Goal: Use online tool/utility: Utilize a website feature to perform a specific function

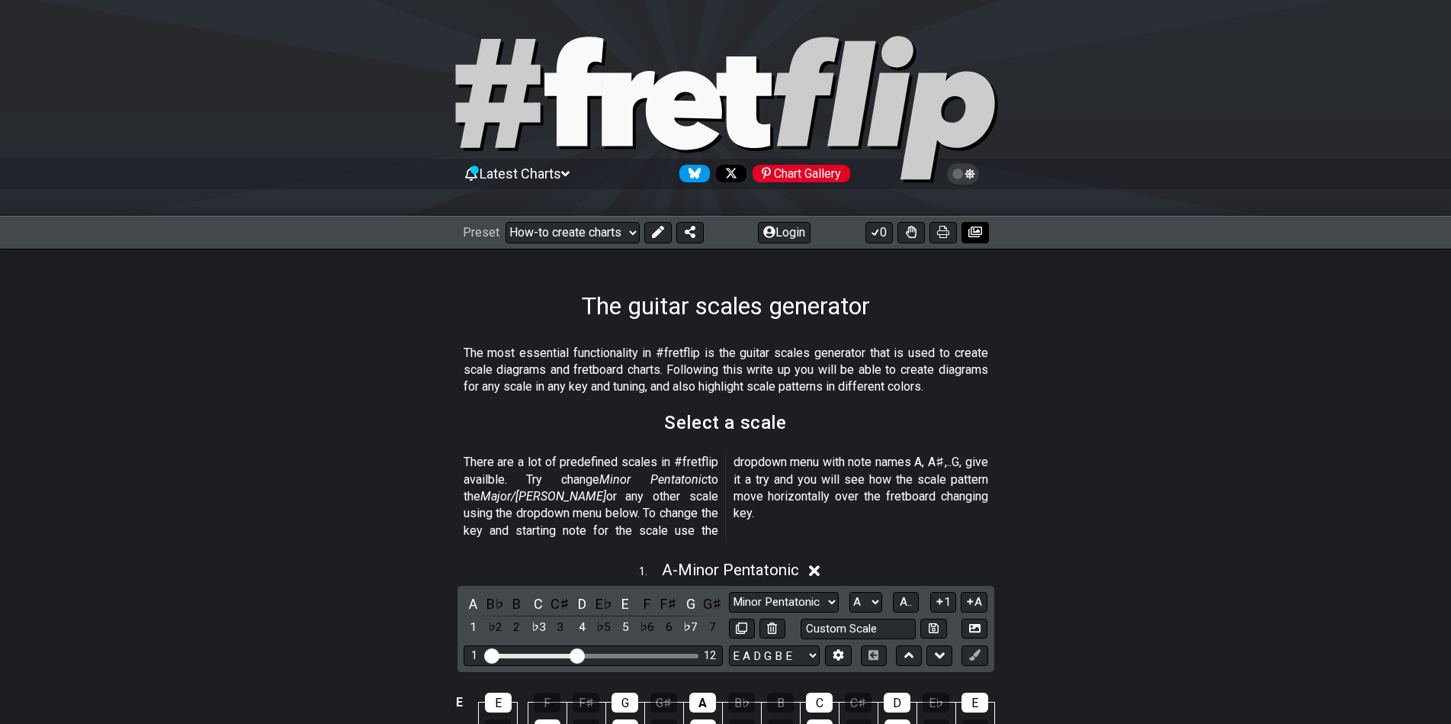
click at [973, 223] on button at bounding box center [975, 232] width 27 height 21
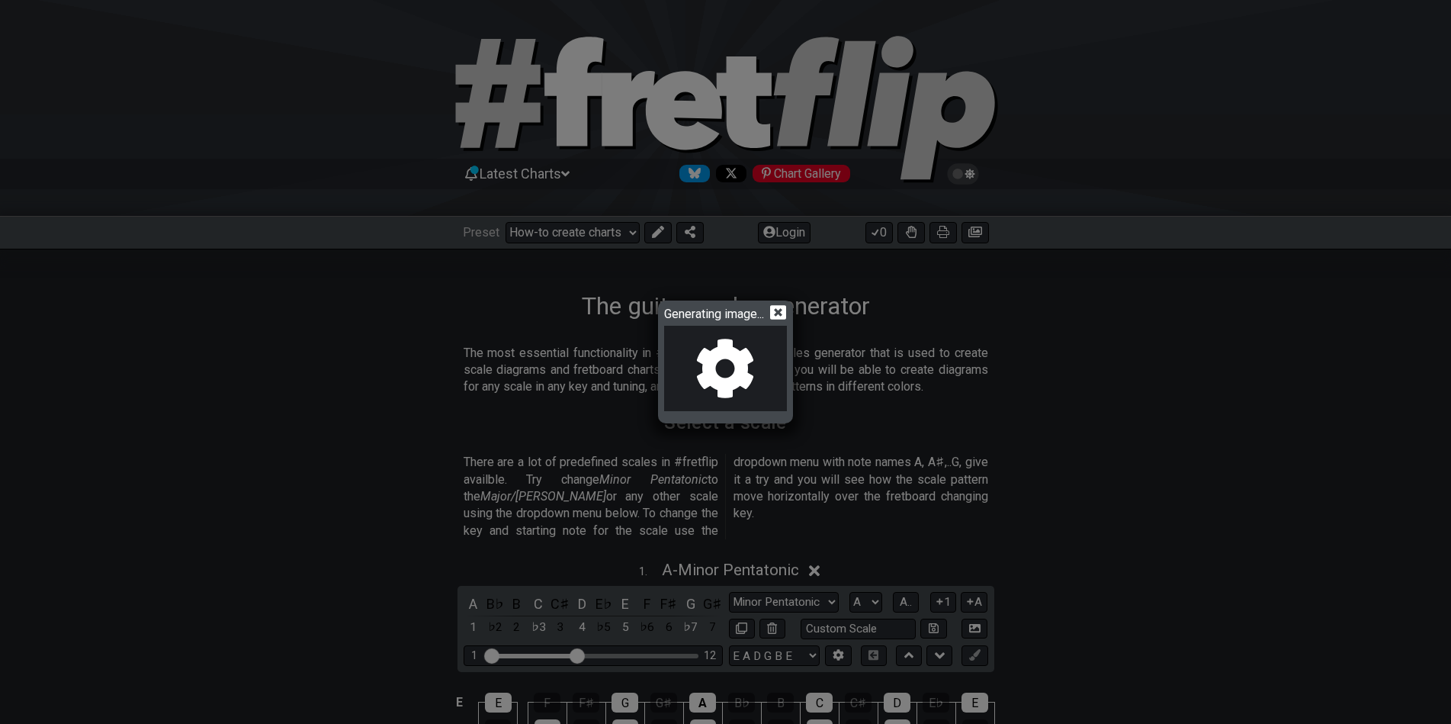
click at [774, 311] on icon at bounding box center [778, 312] width 16 height 14
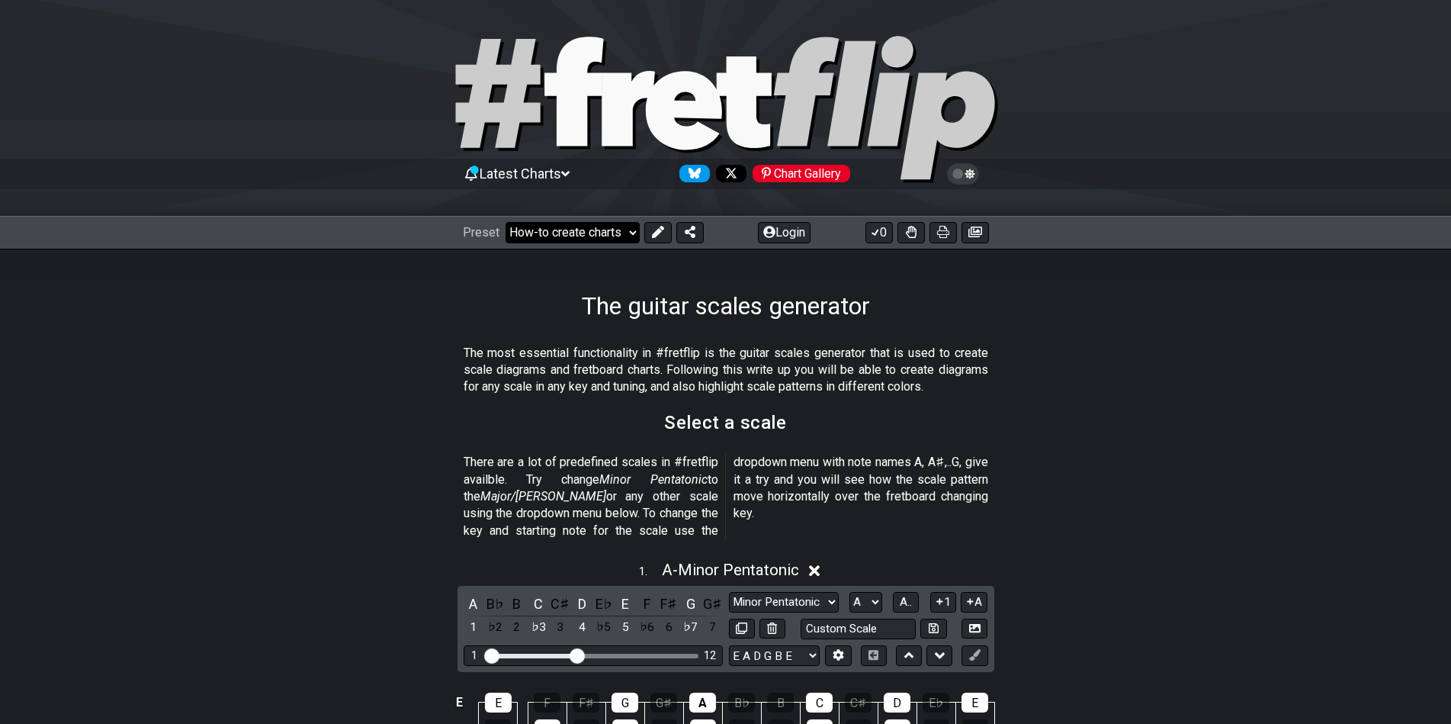
click at [627, 235] on select "Welcome to #fretflip! Initial Preset Custom Preset Minor Pentatonic Major Penta…" at bounding box center [573, 232] width 134 height 21
click at [506, 222] on select "Welcome to #fretflip! Initial Preset Custom Preset Minor Pentatonic Major Penta…" at bounding box center [573, 232] width 134 height 21
select select "/minor-pentatonic"
select select "C"
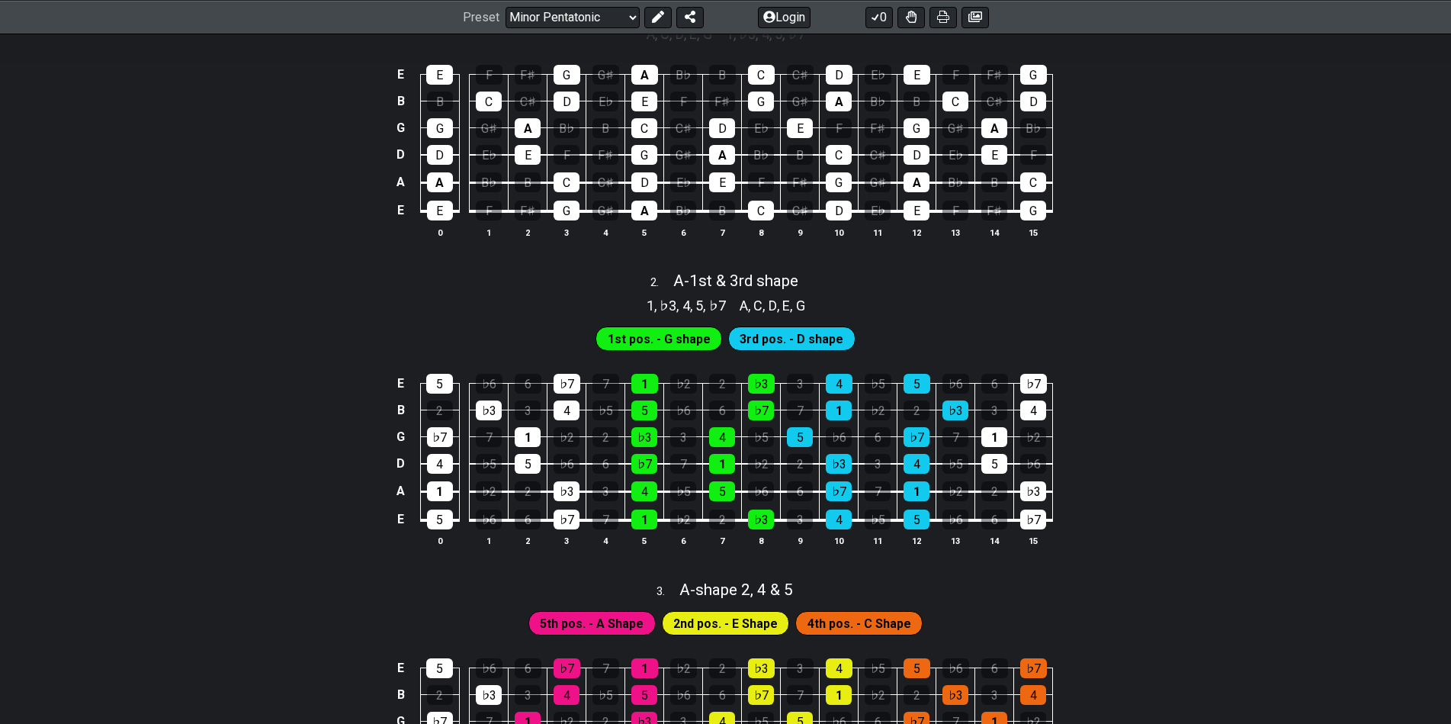
scroll to position [108, 0]
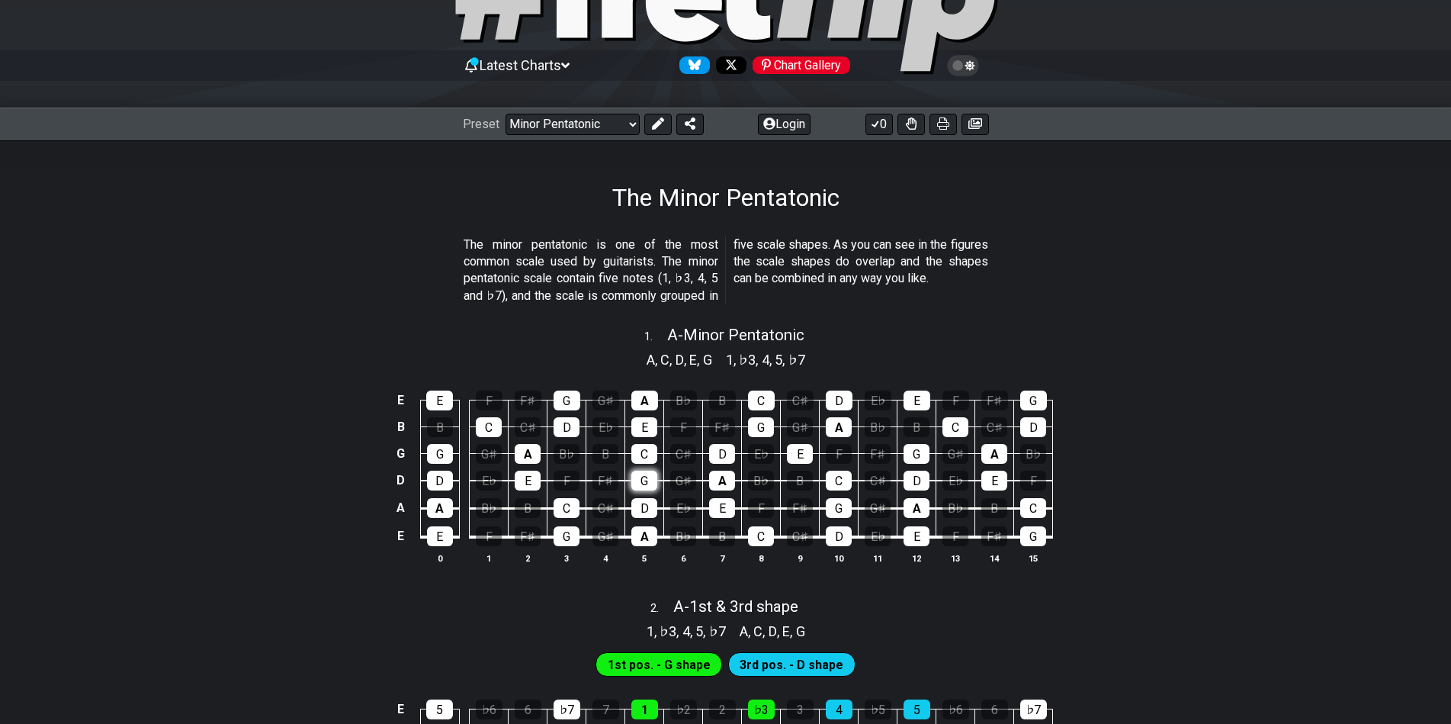
drag, startPoint x: 1066, startPoint y: 559, endPoint x: 634, endPoint y: 478, distance: 439.1
click at [634, 478] on div "E E F F♯ G G♯ A B♭ B C C♯ D E♭ E F F♯ G B B C C♯ D E♭ E F F♯ G G♯ A B♭ B C C♯ D…" at bounding box center [725, 478] width 1451 height 214
click at [717, 541] on div "B" at bounding box center [722, 536] width 26 height 20
click at [758, 541] on div "C" at bounding box center [761, 536] width 26 height 20
click at [647, 483] on div "G" at bounding box center [644, 480] width 26 height 20
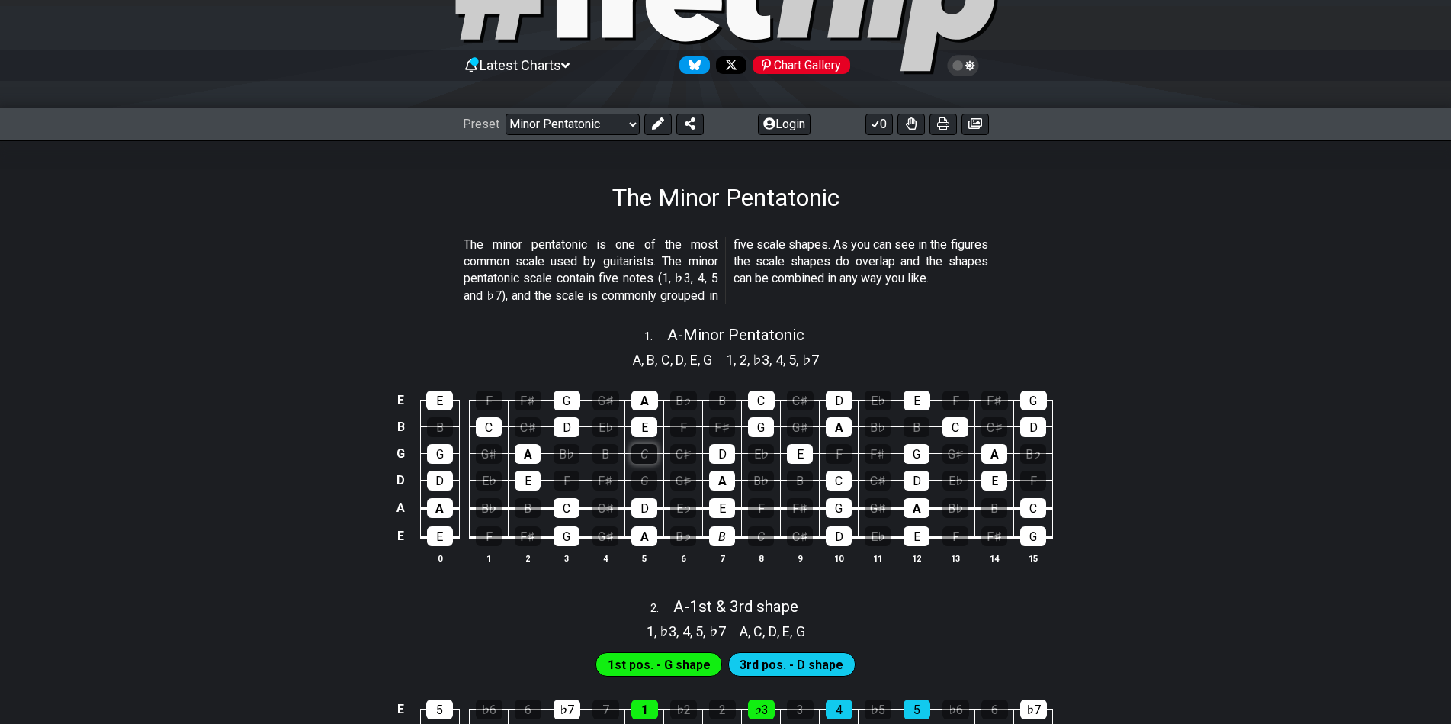
click at [641, 451] on div "C" at bounding box center [644, 454] width 26 height 20
click at [648, 425] on div "E" at bounding box center [644, 427] width 26 height 20
click at [645, 400] on div "A" at bounding box center [644, 400] width 27 height 20
click at [561, 405] on div "G" at bounding box center [567, 400] width 27 height 20
click at [564, 426] on div "D" at bounding box center [567, 427] width 26 height 20
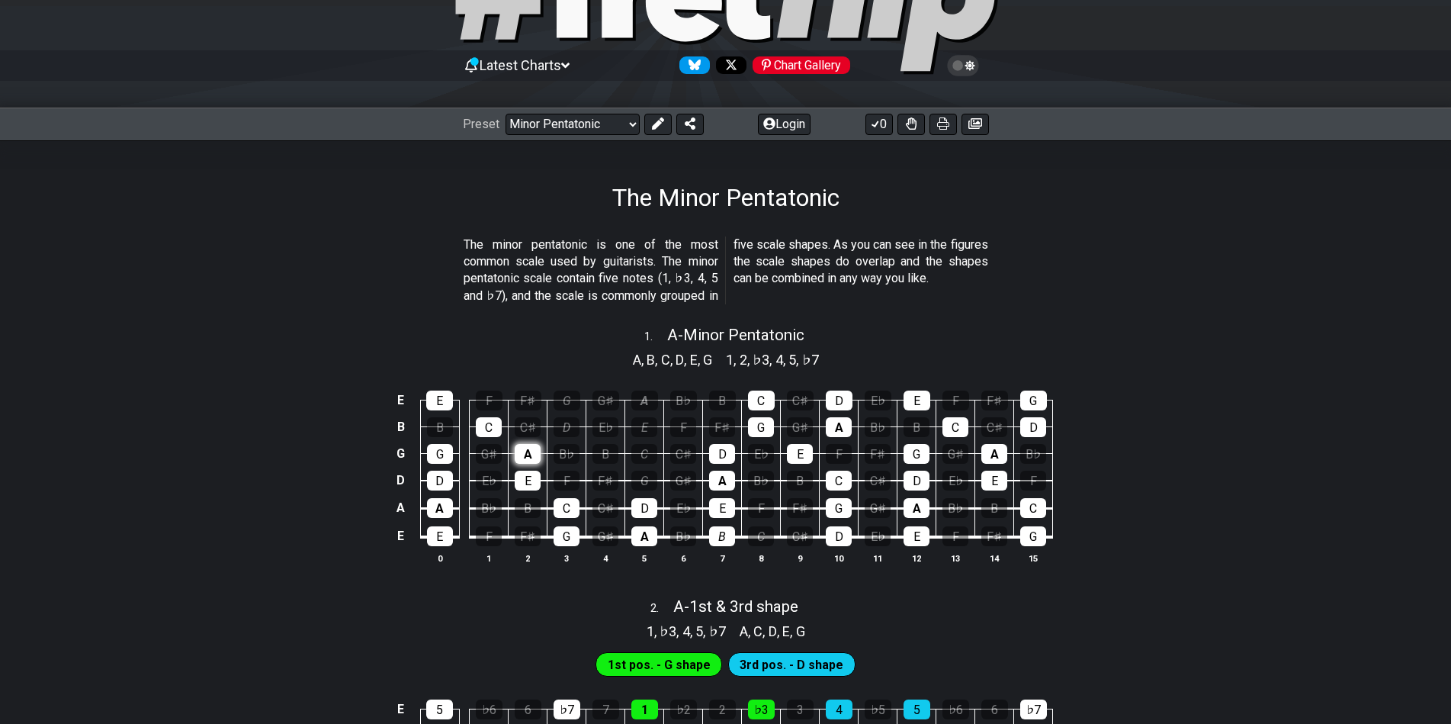
click at [523, 448] on div "A" at bounding box center [528, 454] width 26 height 20
click at [527, 477] on div "E" at bounding box center [528, 480] width 26 height 20
click at [568, 506] on div "C" at bounding box center [567, 508] width 26 height 20
click at [568, 534] on div "G" at bounding box center [567, 536] width 26 height 20
click at [490, 431] on div "C" at bounding box center [489, 427] width 26 height 20
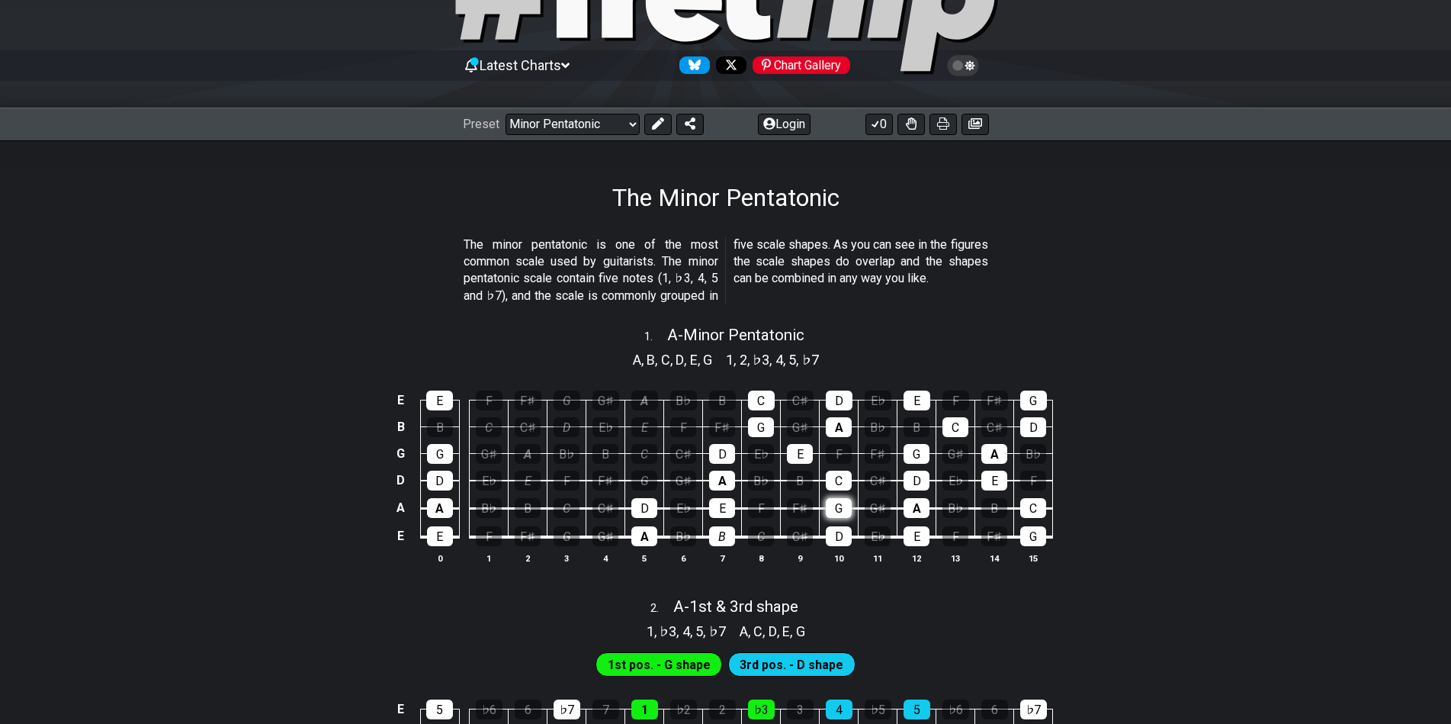
click at [840, 509] on div "G" at bounding box center [839, 508] width 26 height 20
click at [833, 478] on div "C" at bounding box center [839, 480] width 26 height 20
click at [794, 511] on div "F♯" at bounding box center [800, 508] width 26 height 20
click at [794, 480] on div "B" at bounding box center [800, 480] width 26 height 20
click at [753, 425] on div "G" at bounding box center [761, 427] width 26 height 20
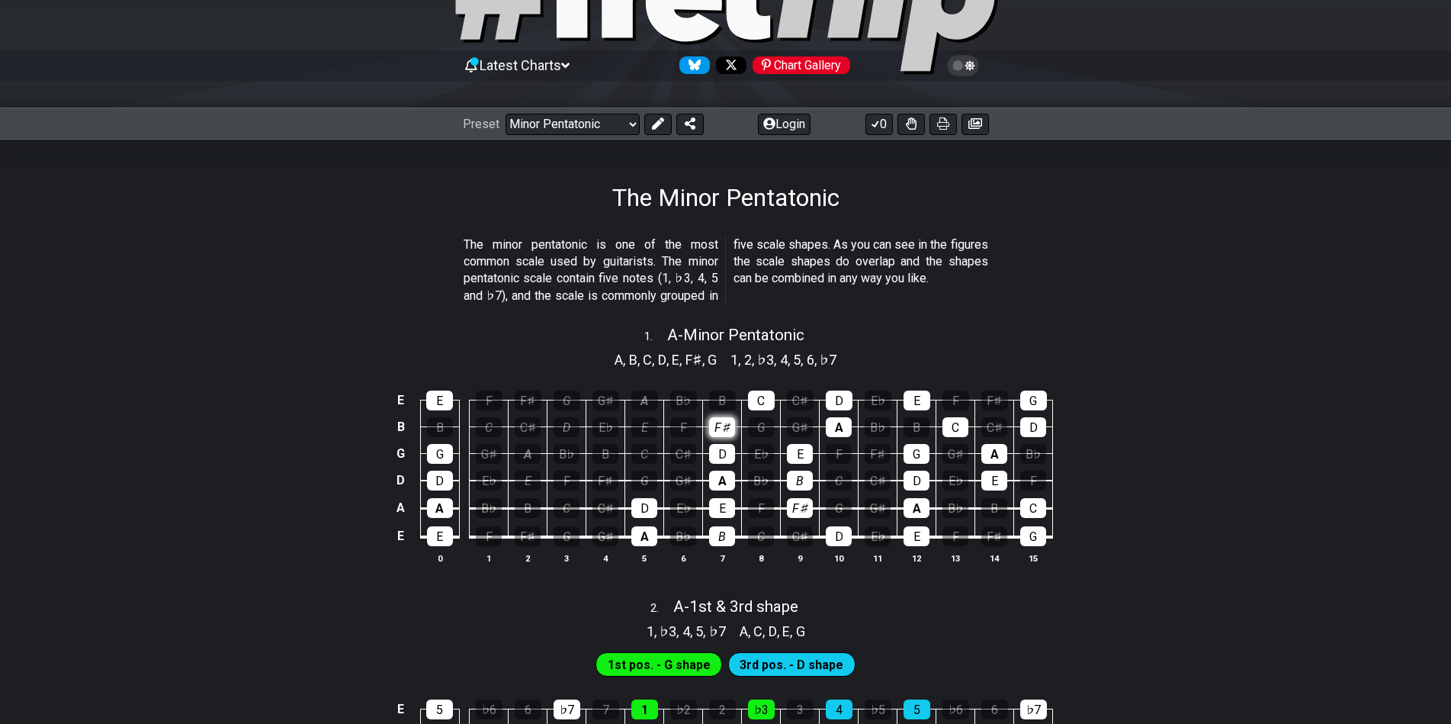
click at [724, 425] on div "F♯" at bounding box center [722, 427] width 26 height 20
click at [757, 401] on div "C" at bounding box center [761, 400] width 27 height 20
click at [720, 397] on div "B" at bounding box center [722, 400] width 27 height 20
click at [878, 446] on div "F♯" at bounding box center [878, 454] width 26 height 20
click at [911, 428] on div "B" at bounding box center [917, 427] width 26 height 20
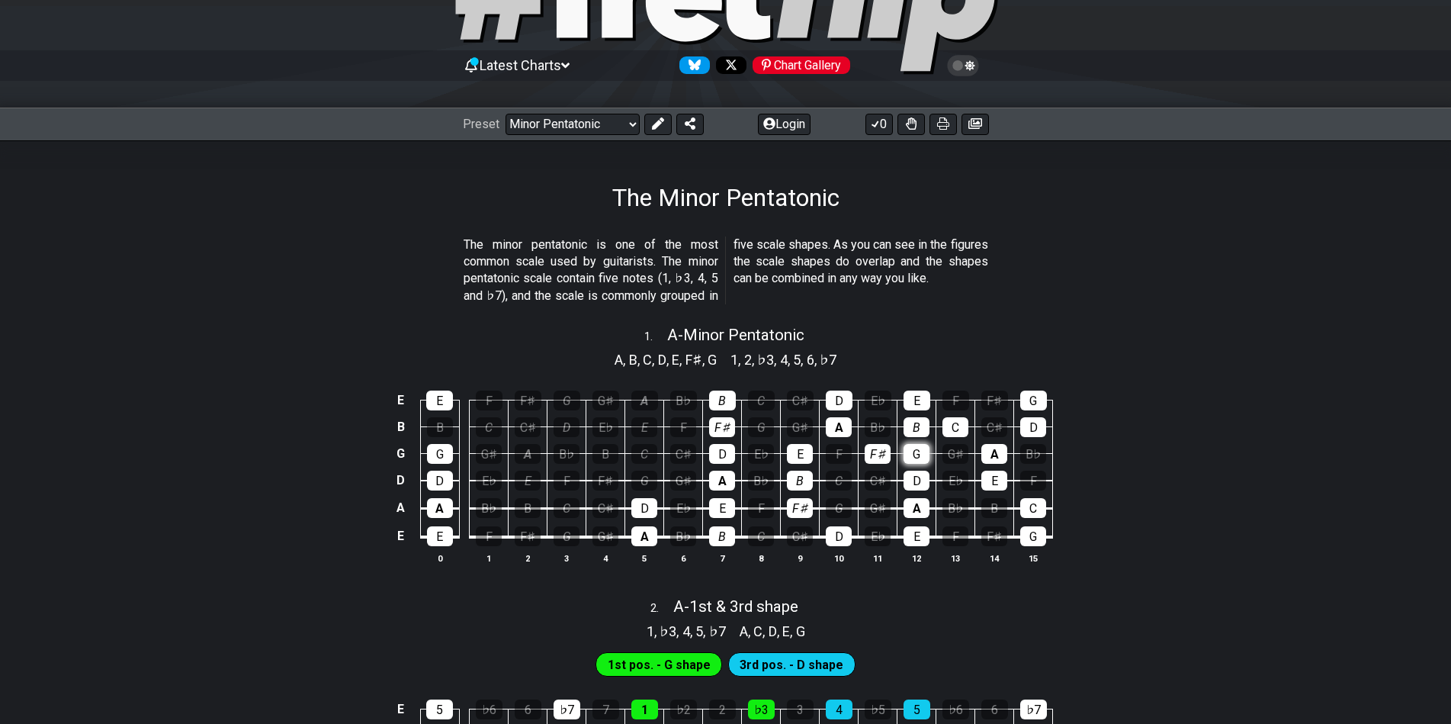
click at [914, 453] on div "G" at bounding box center [917, 454] width 26 height 20
click at [914, 486] on div "D" at bounding box center [917, 480] width 26 height 20
click at [914, 507] on div "A" at bounding box center [917, 508] width 26 height 20
click at [914, 536] on div "E" at bounding box center [917, 536] width 26 height 20
click at [948, 425] on div "C" at bounding box center [956, 427] width 26 height 20
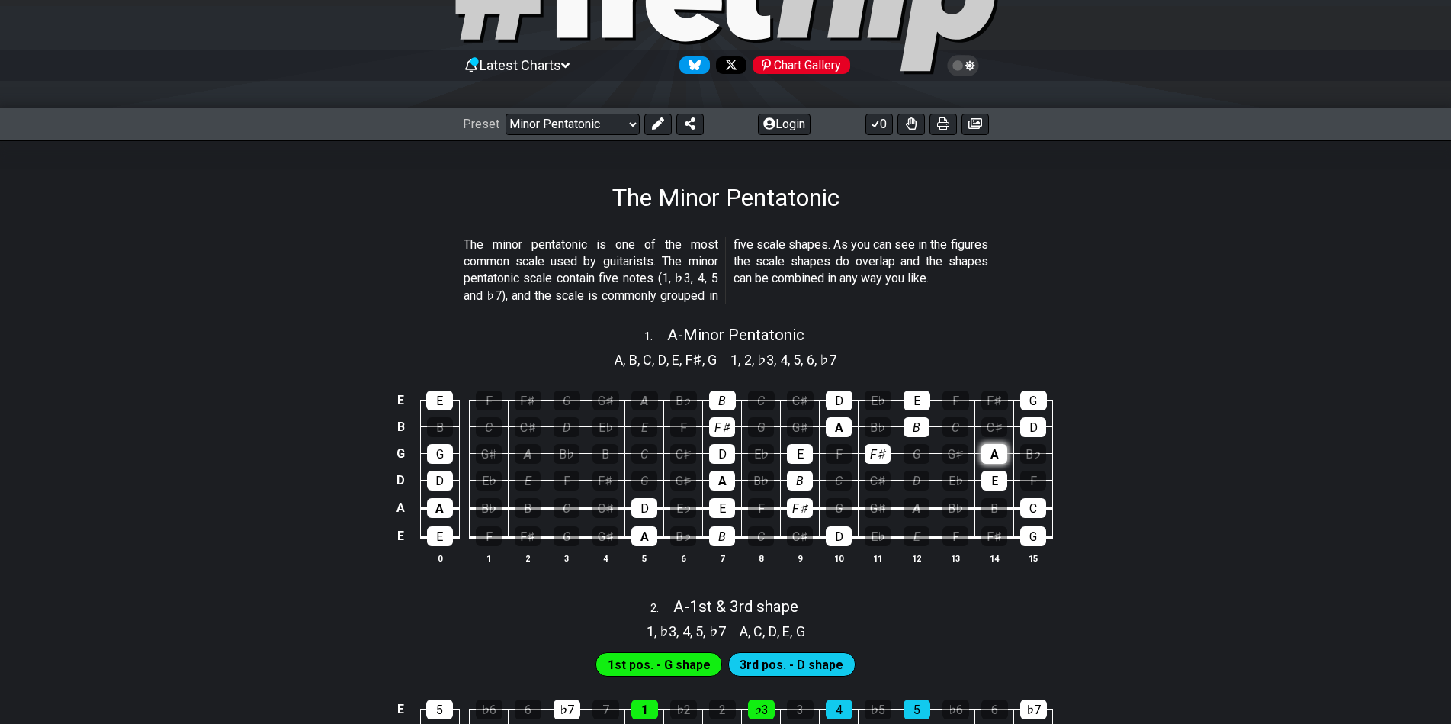
click at [989, 451] on div "A" at bounding box center [994, 454] width 26 height 20
click at [1004, 481] on div "E" at bounding box center [994, 480] width 26 height 20
click at [1027, 513] on div "C" at bounding box center [1033, 508] width 26 height 20
click at [1024, 540] on div "G" at bounding box center [1033, 536] width 26 height 20
click at [1039, 429] on div "D" at bounding box center [1033, 427] width 26 height 20
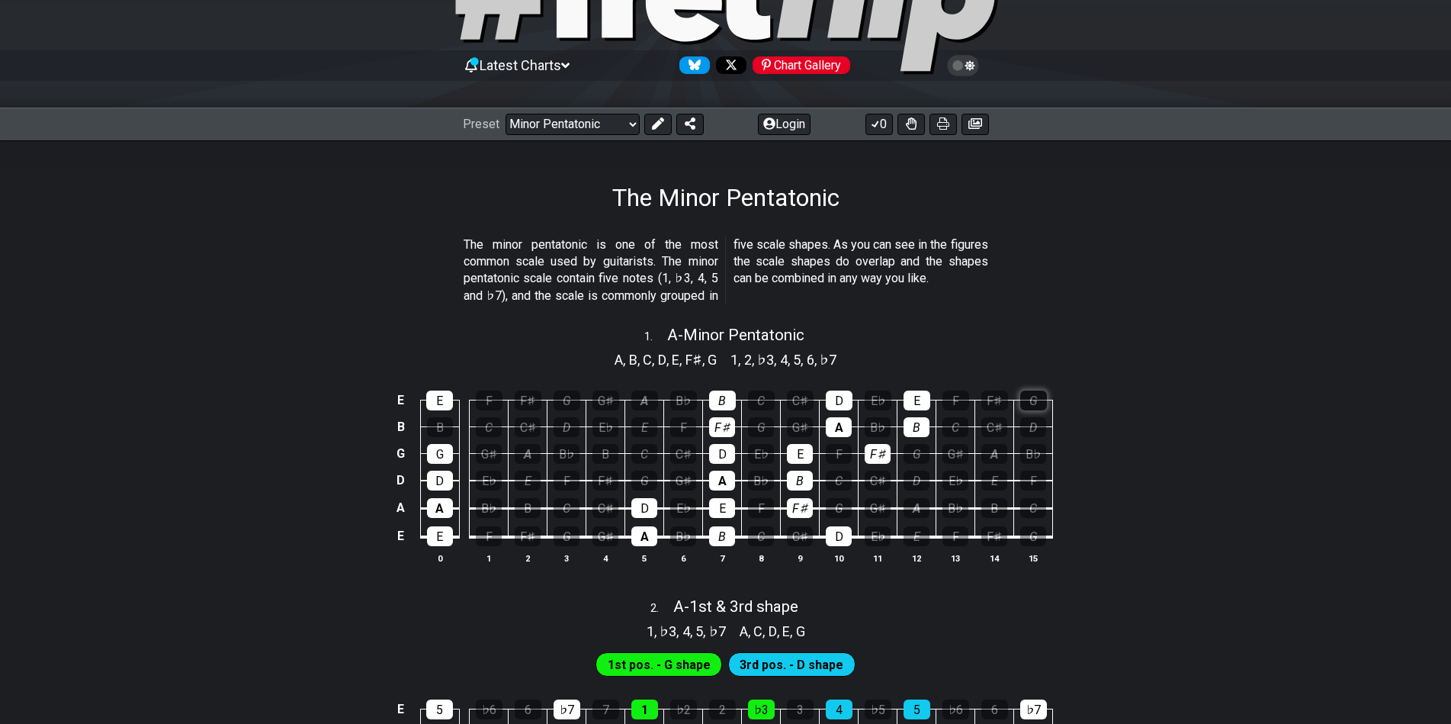
click at [1038, 393] on div "G" at bounding box center [1033, 400] width 27 height 20
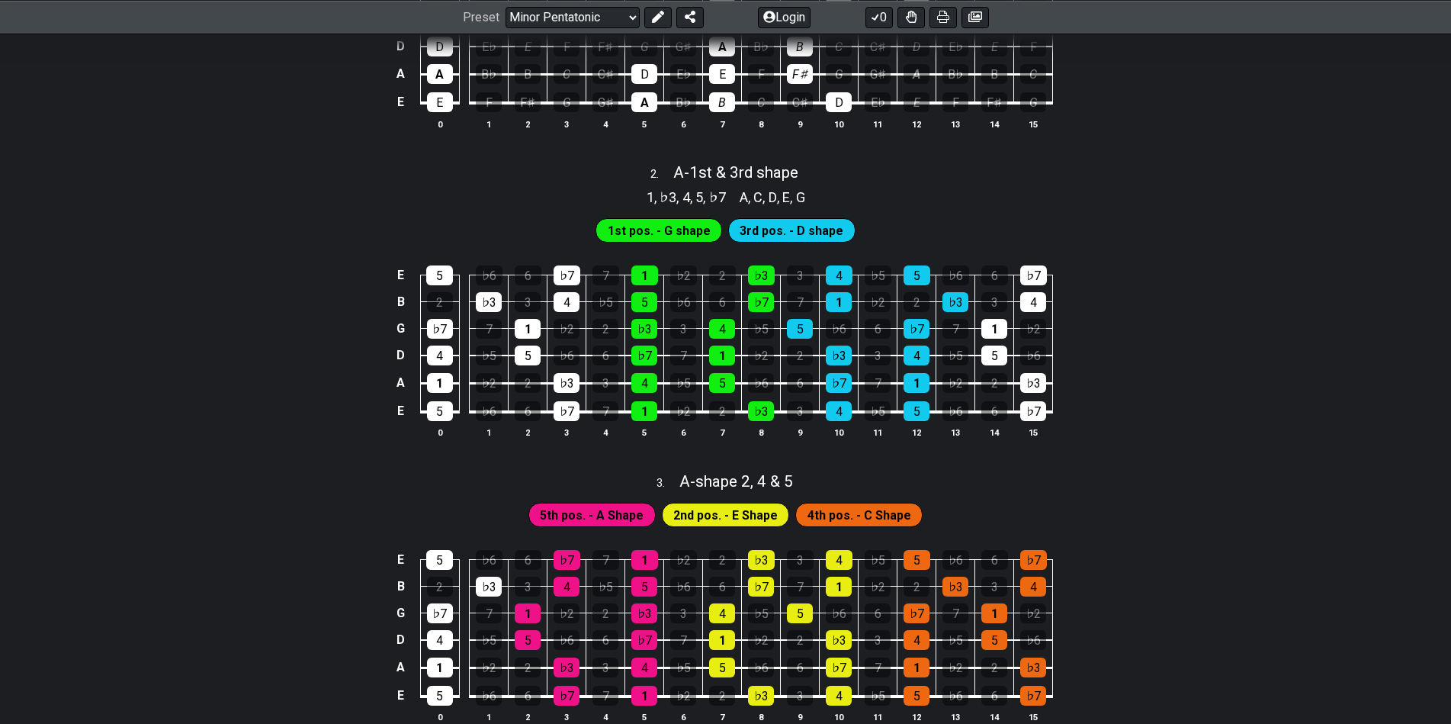
scroll to position [108, 0]
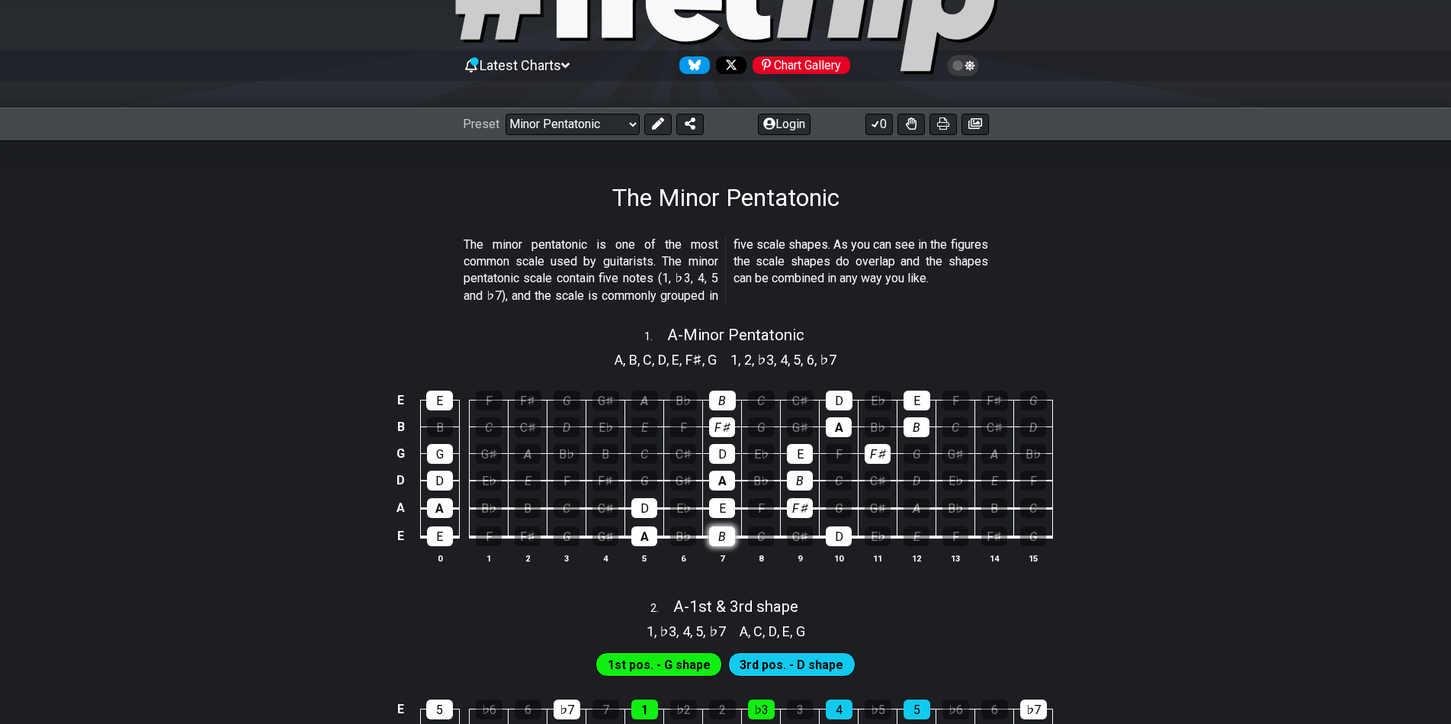
click at [722, 543] on div "B" at bounding box center [722, 536] width 26 height 20
click at [689, 124] on icon at bounding box center [690, 123] width 11 height 12
select select "/welcome"
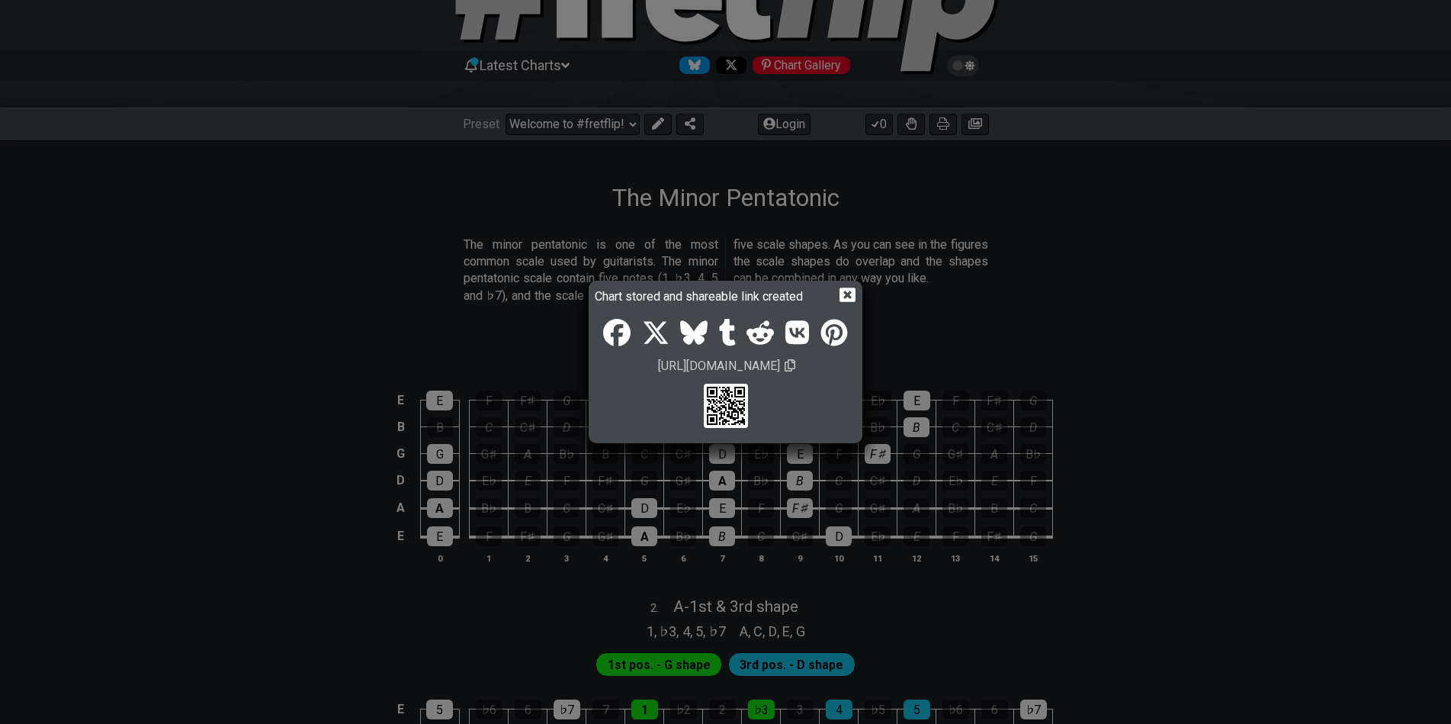
click at [848, 294] on icon at bounding box center [848, 295] width 16 height 16
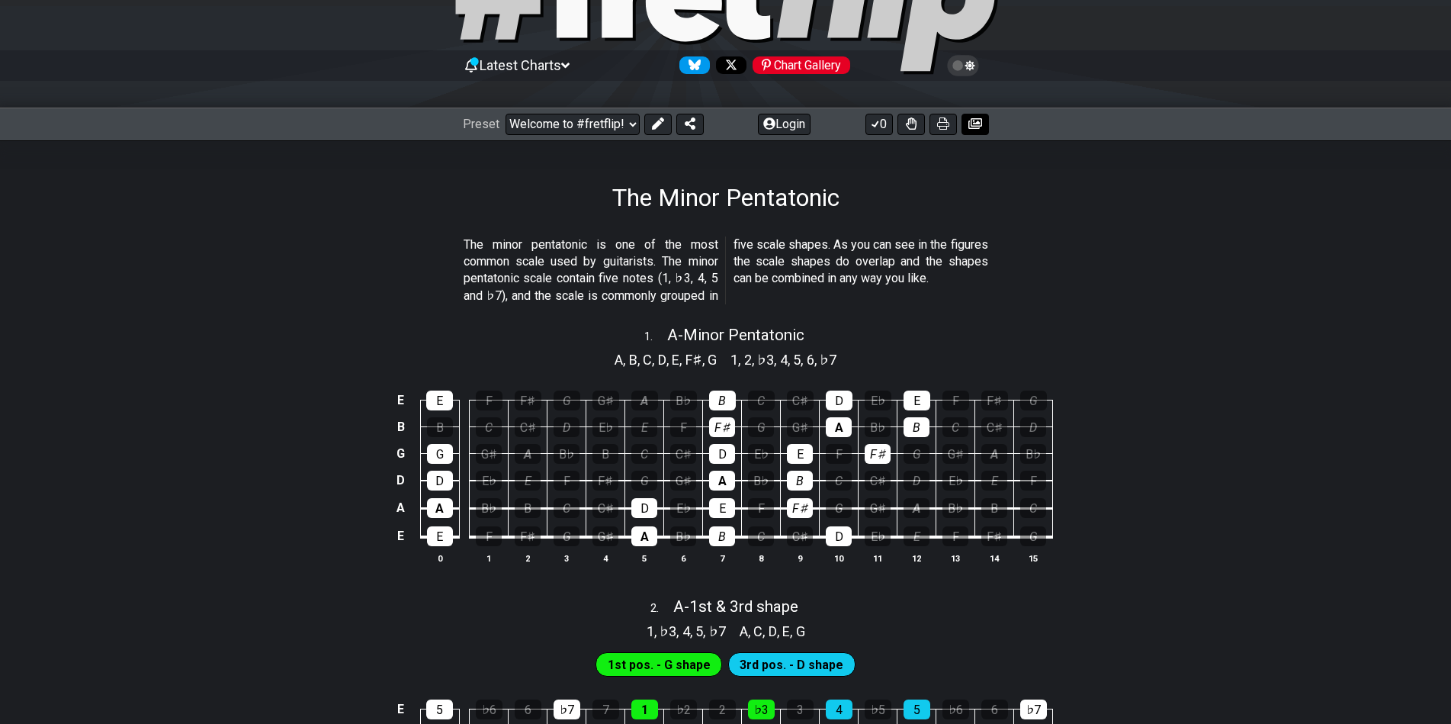
click at [968, 127] on icon at bounding box center [975, 123] width 14 height 11
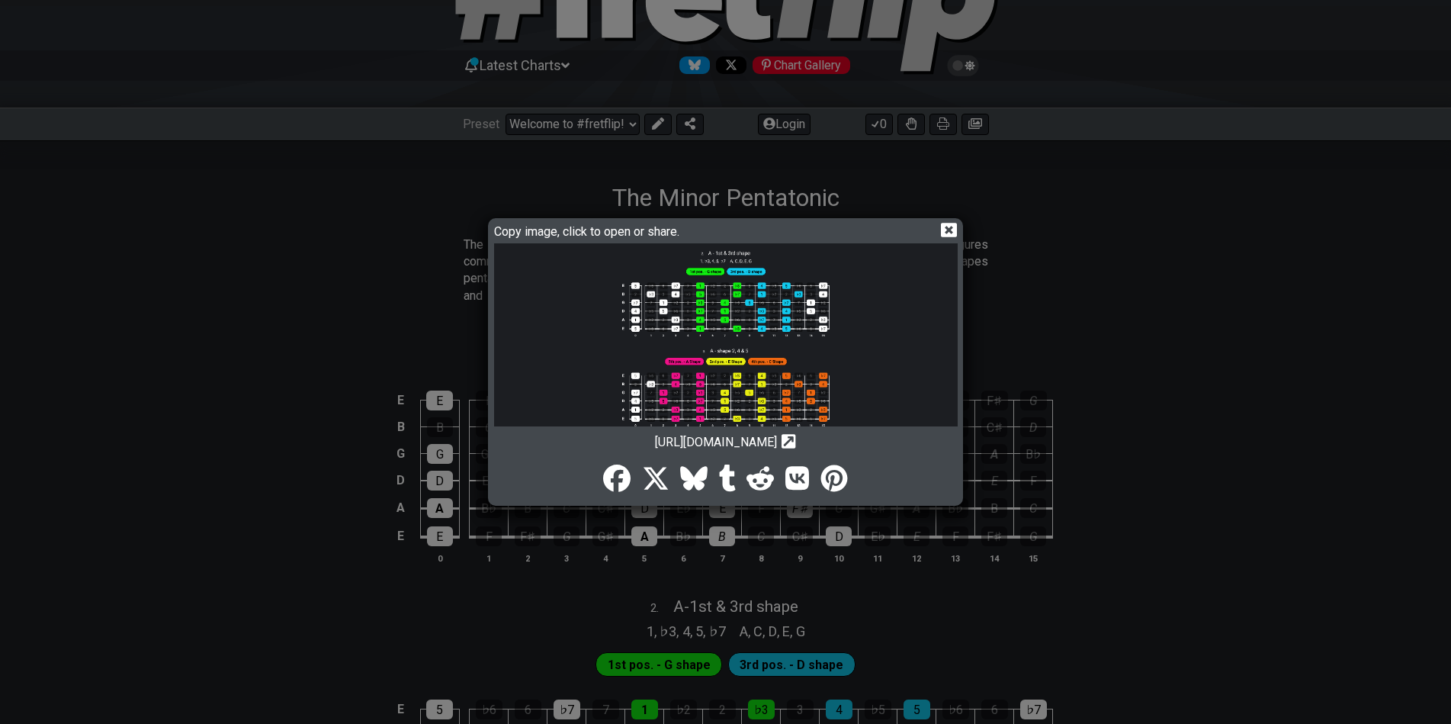
scroll to position [27, 0]
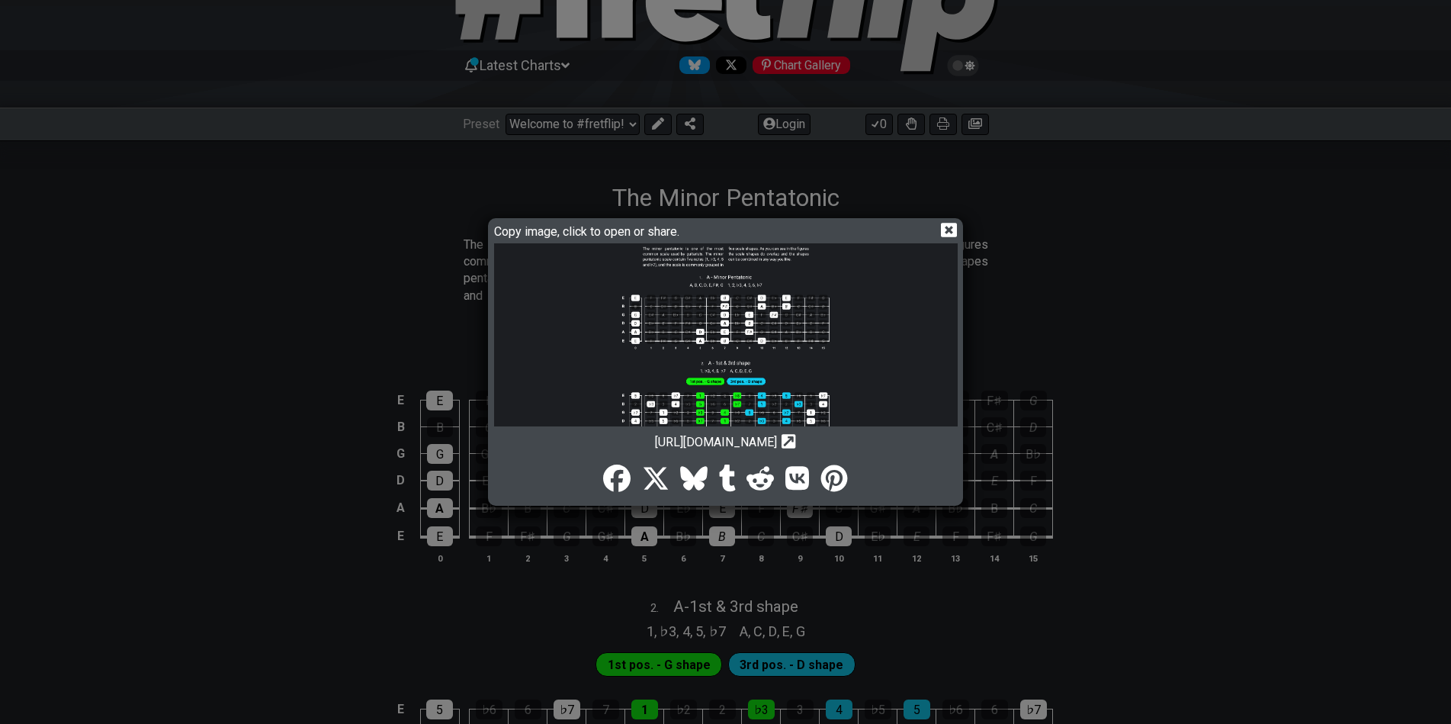
click at [959, 230] on div "Copy image, click to open or share. [URL][DOMAIN_NAME] Copy url to clipboard" at bounding box center [725, 361] width 471 height 283
click at [953, 230] on icon at bounding box center [949, 230] width 16 height 14
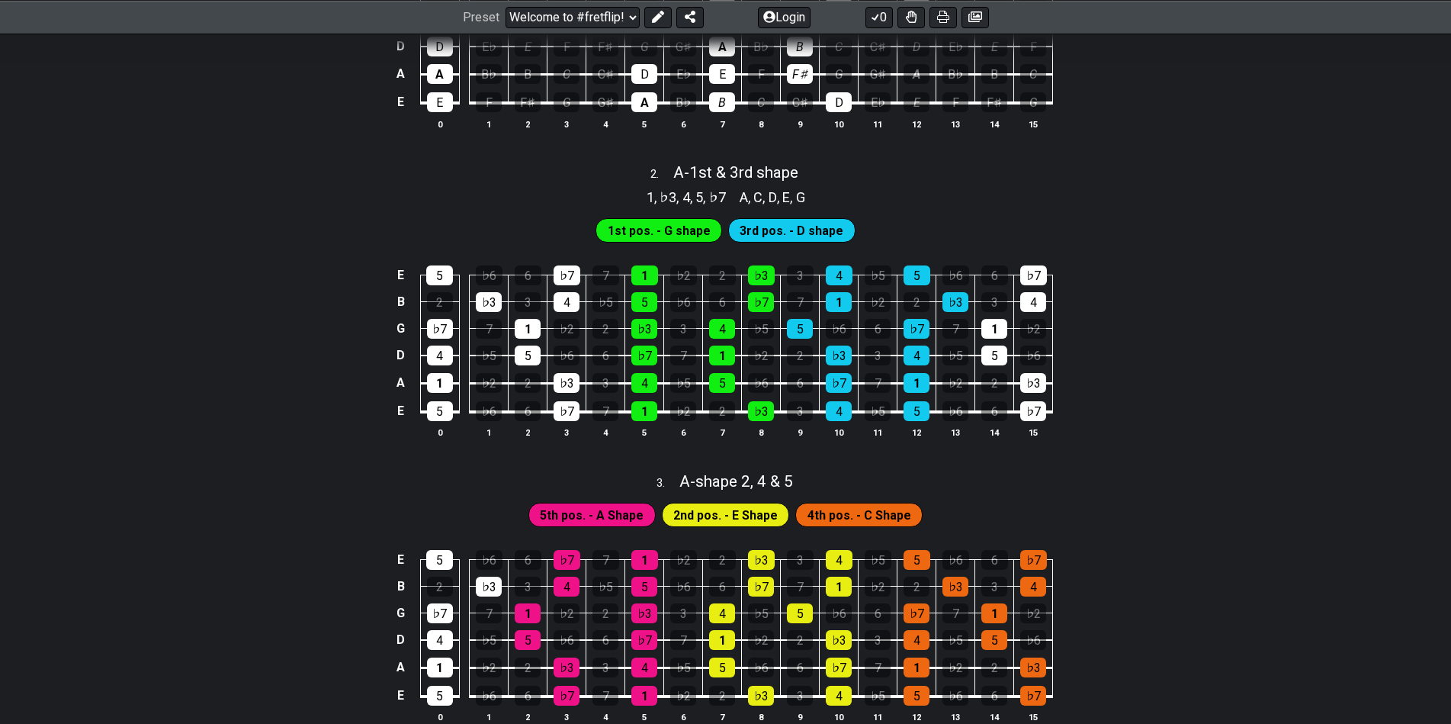
scroll to position [217, 0]
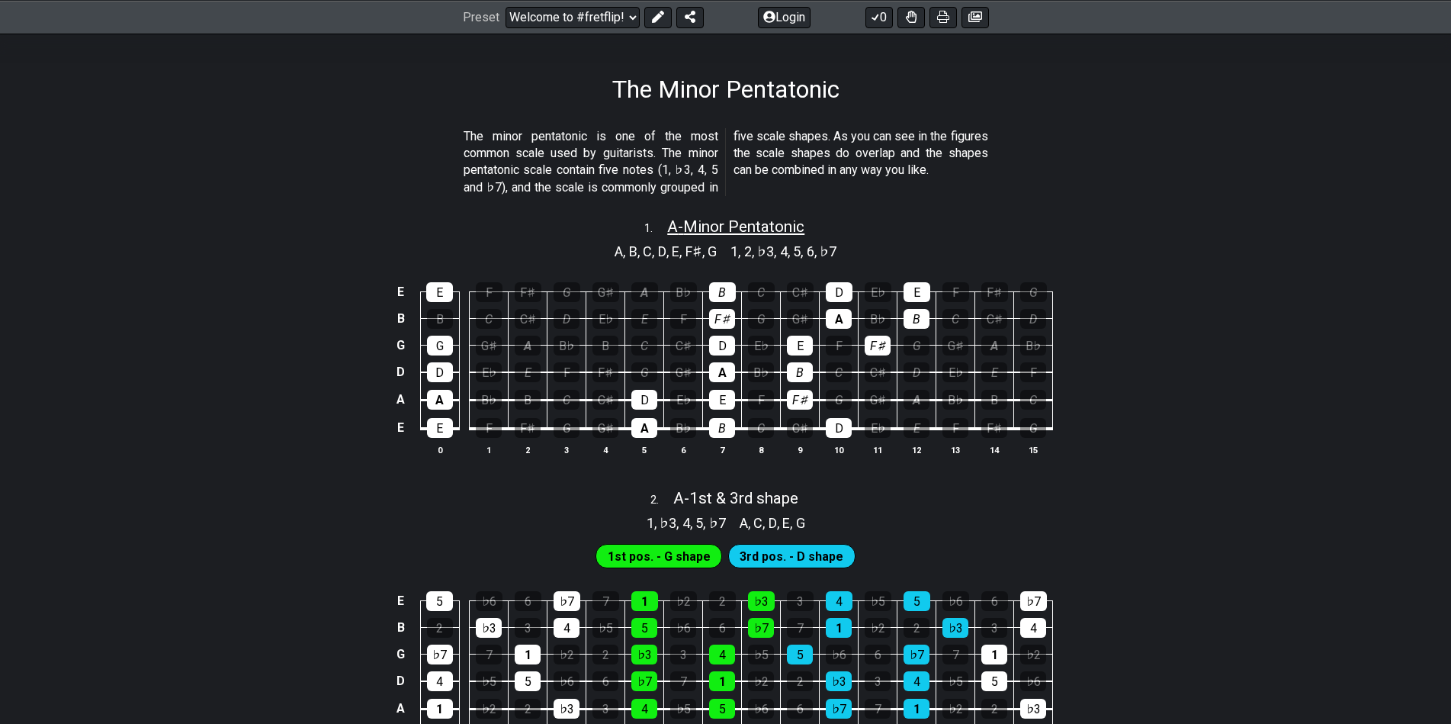
click at [667, 226] on span "A - Minor Pentatonic" at bounding box center [735, 226] width 137 height 18
select select "A"
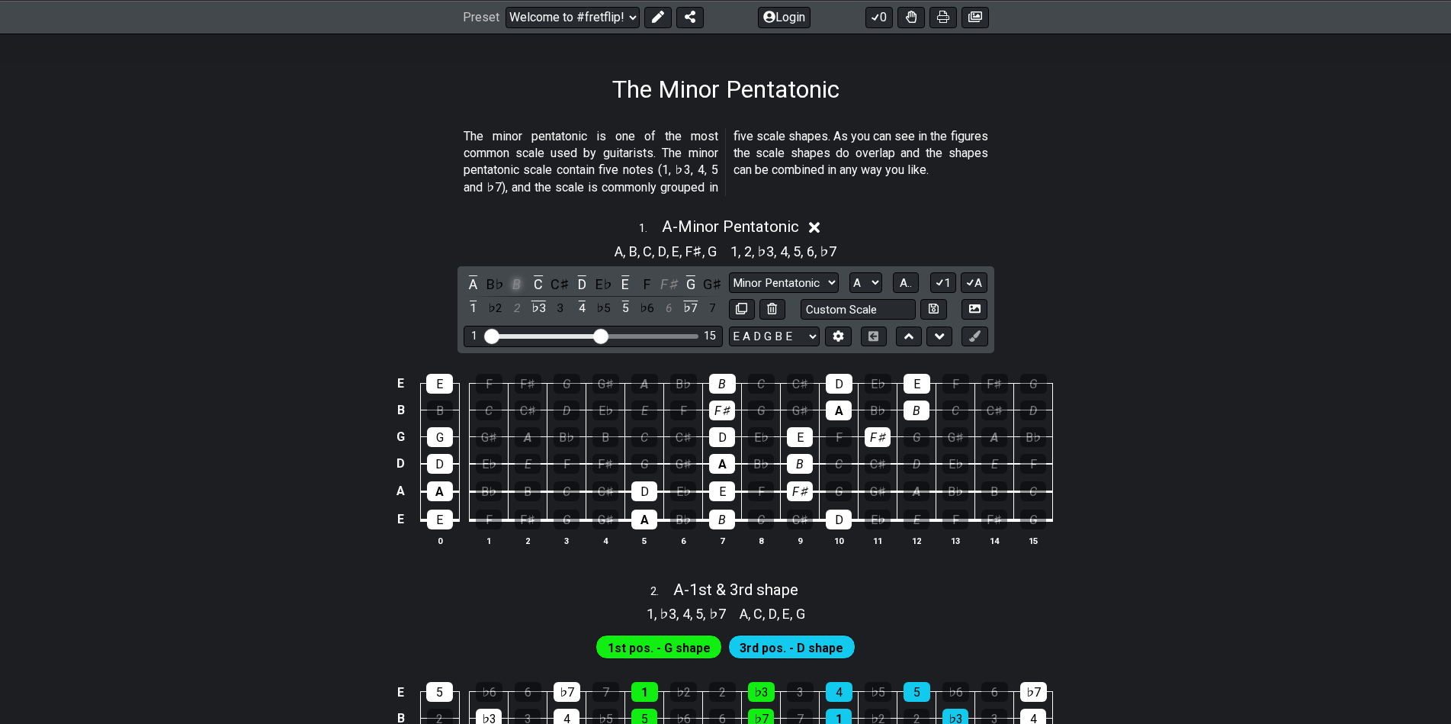
click at [516, 281] on div "B" at bounding box center [517, 284] width 20 height 21
click at [801, 279] on select "Minor Pentatonic Notes Minor Pentatonic Major Pentatonic Minor Blues Major Blue…" at bounding box center [784, 282] width 110 height 21
click at [729, 272] on select "Minor Pentatonic Notes Minor Pentatonic Major Pentatonic Minor Blues Major Blue…" at bounding box center [784, 282] width 110 height 21
click at [526, 487] on div "B" at bounding box center [528, 491] width 26 height 20
click at [602, 438] on div "B" at bounding box center [605, 437] width 26 height 20
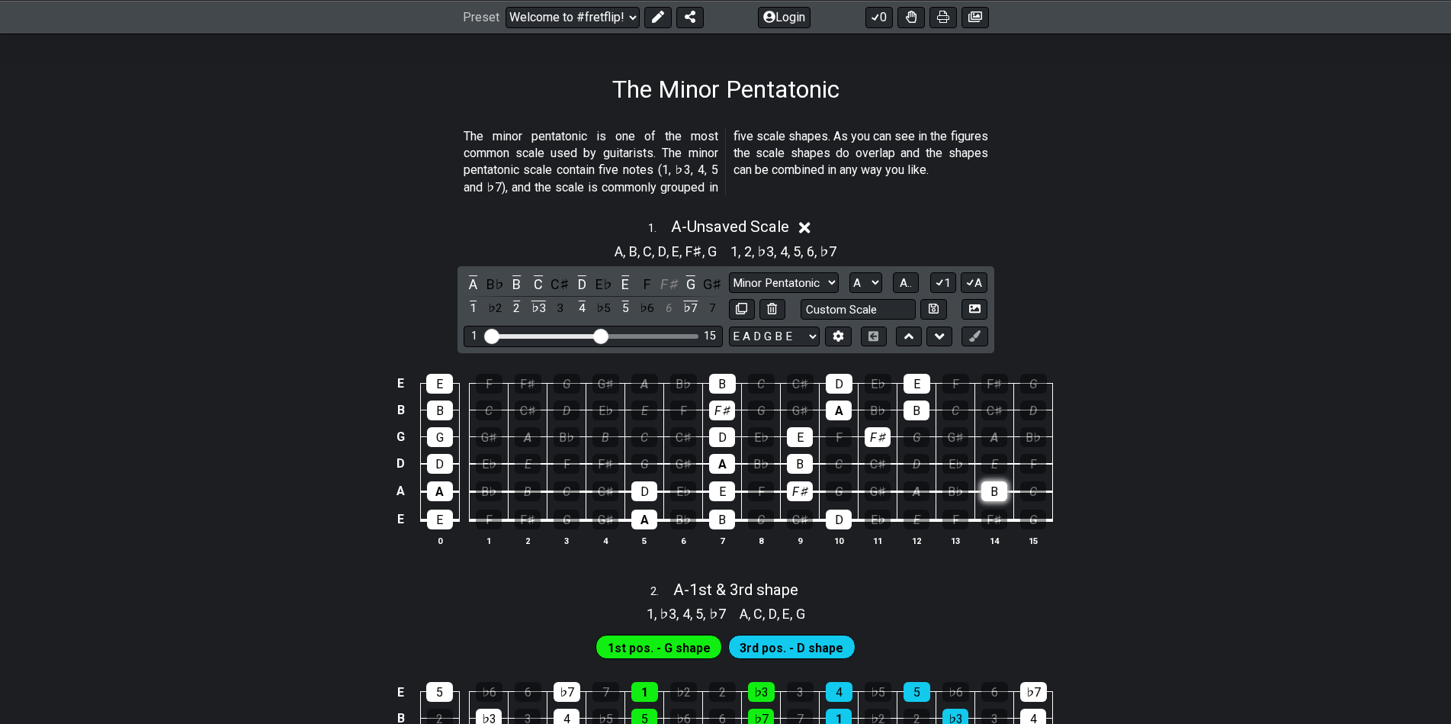
click at [1005, 492] on div "B" at bounding box center [994, 491] width 26 height 20
click at [981, 306] on button at bounding box center [975, 309] width 26 height 21
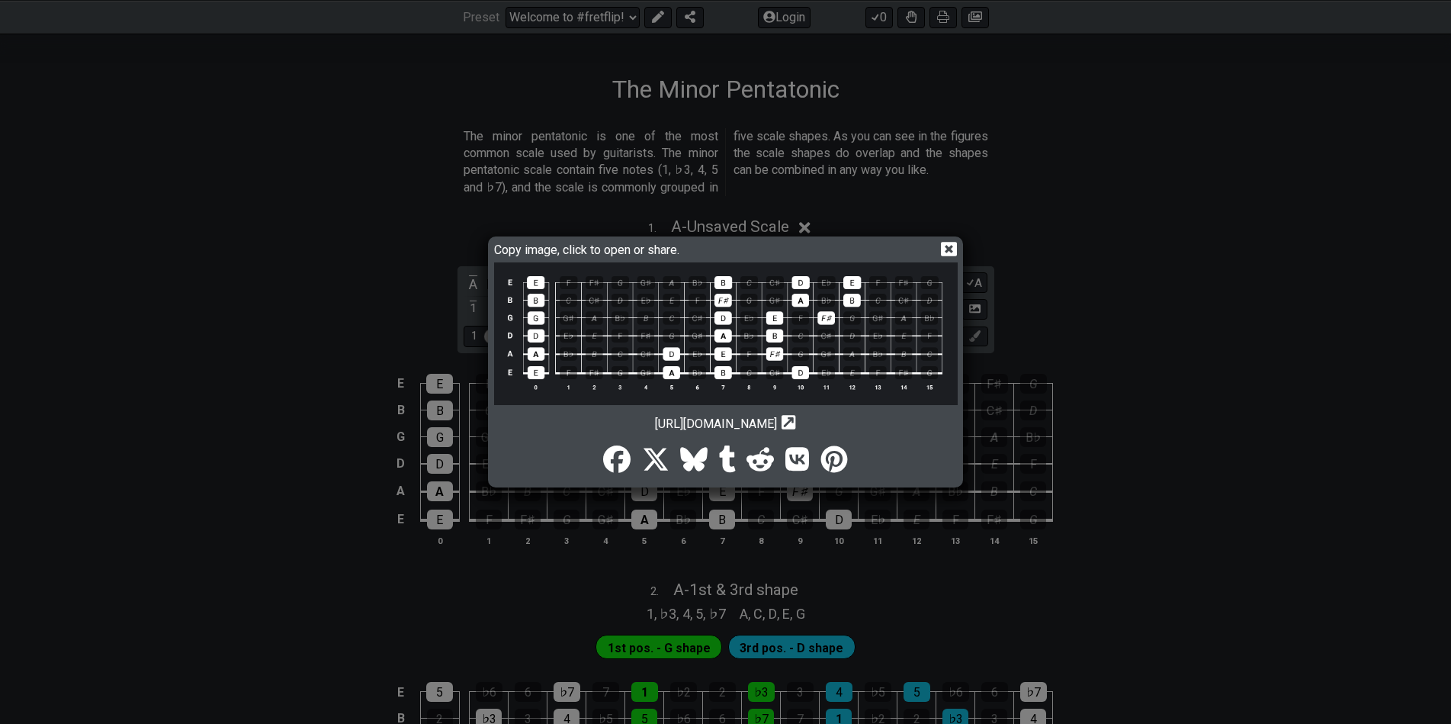
click at [944, 252] on icon at bounding box center [949, 249] width 16 height 14
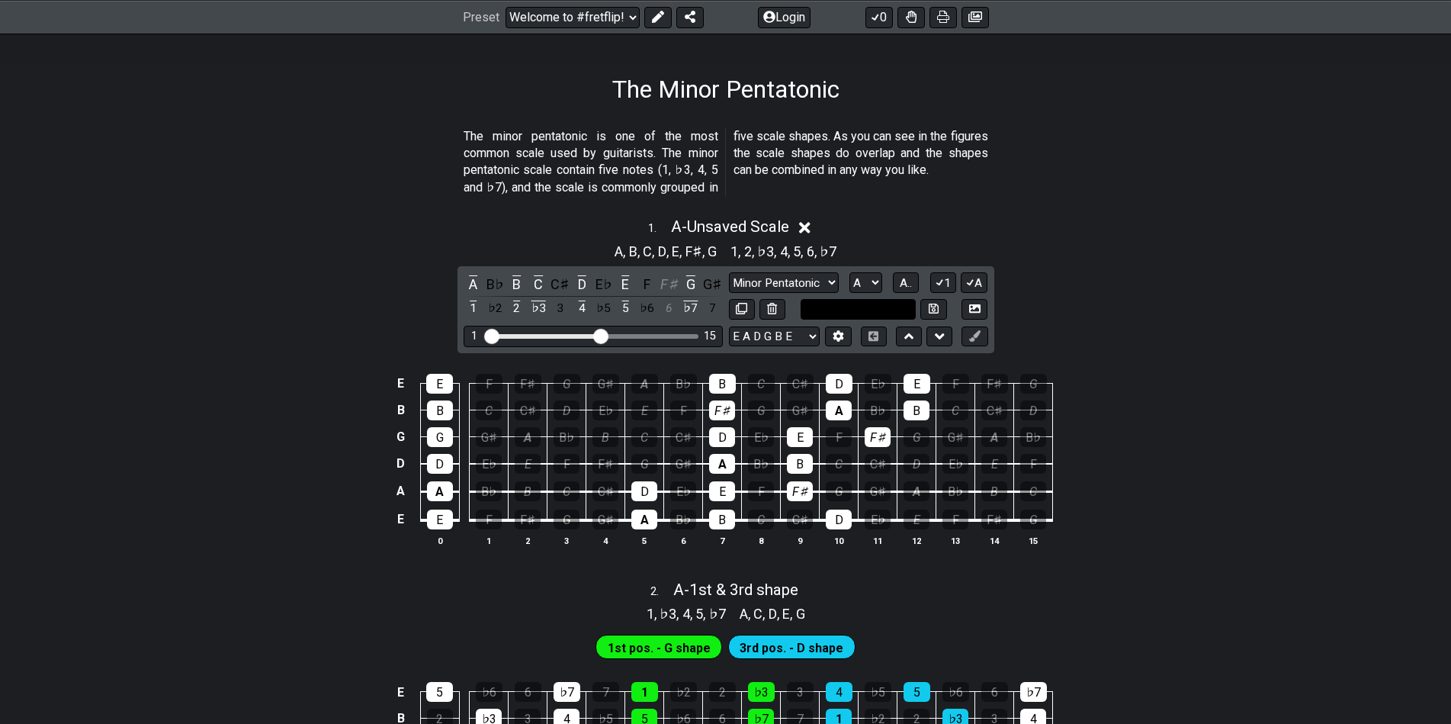
click at [883, 313] on input "text" at bounding box center [859, 309] width 116 height 21
click at [878, 310] on input "text" at bounding box center [859, 309] width 116 height 21
type input "Custom Scale"
click at [740, 303] on icon at bounding box center [741, 308] width 11 height 11
select select "C"
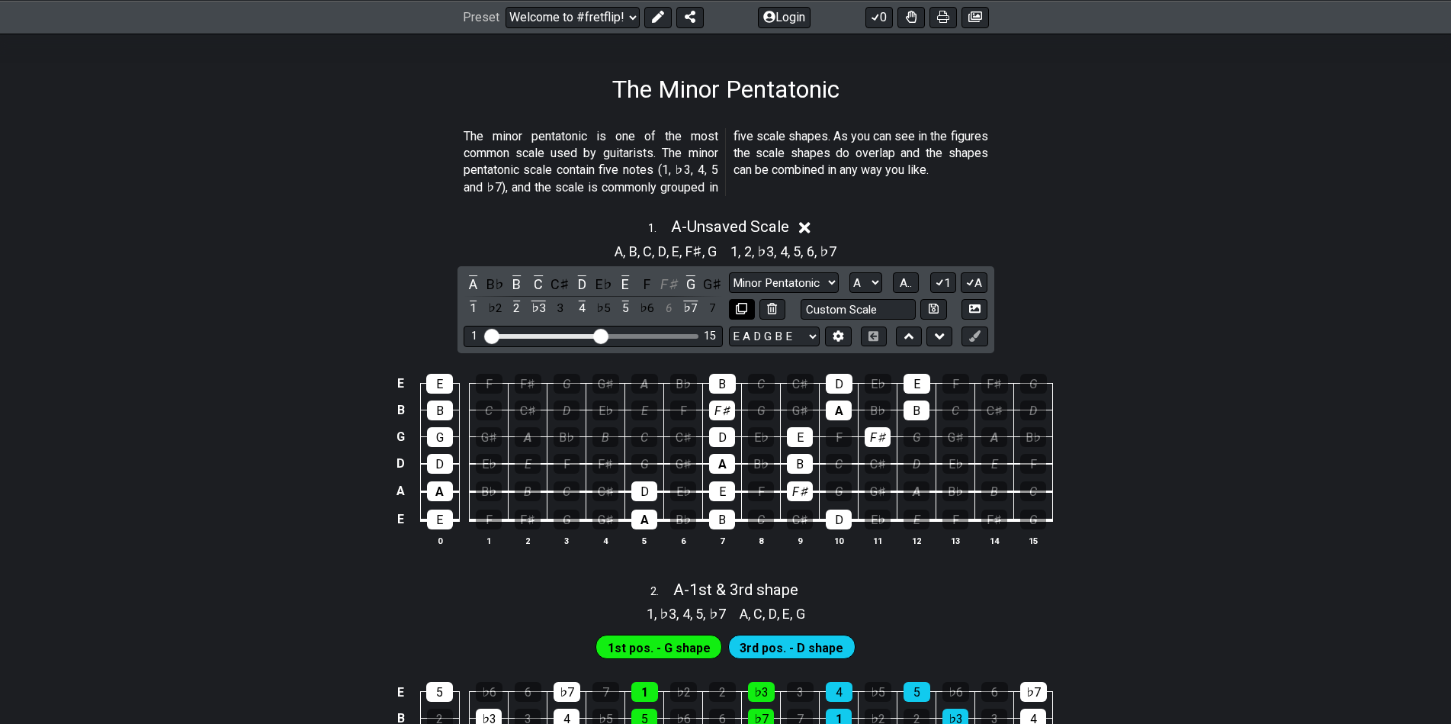
select select "A"
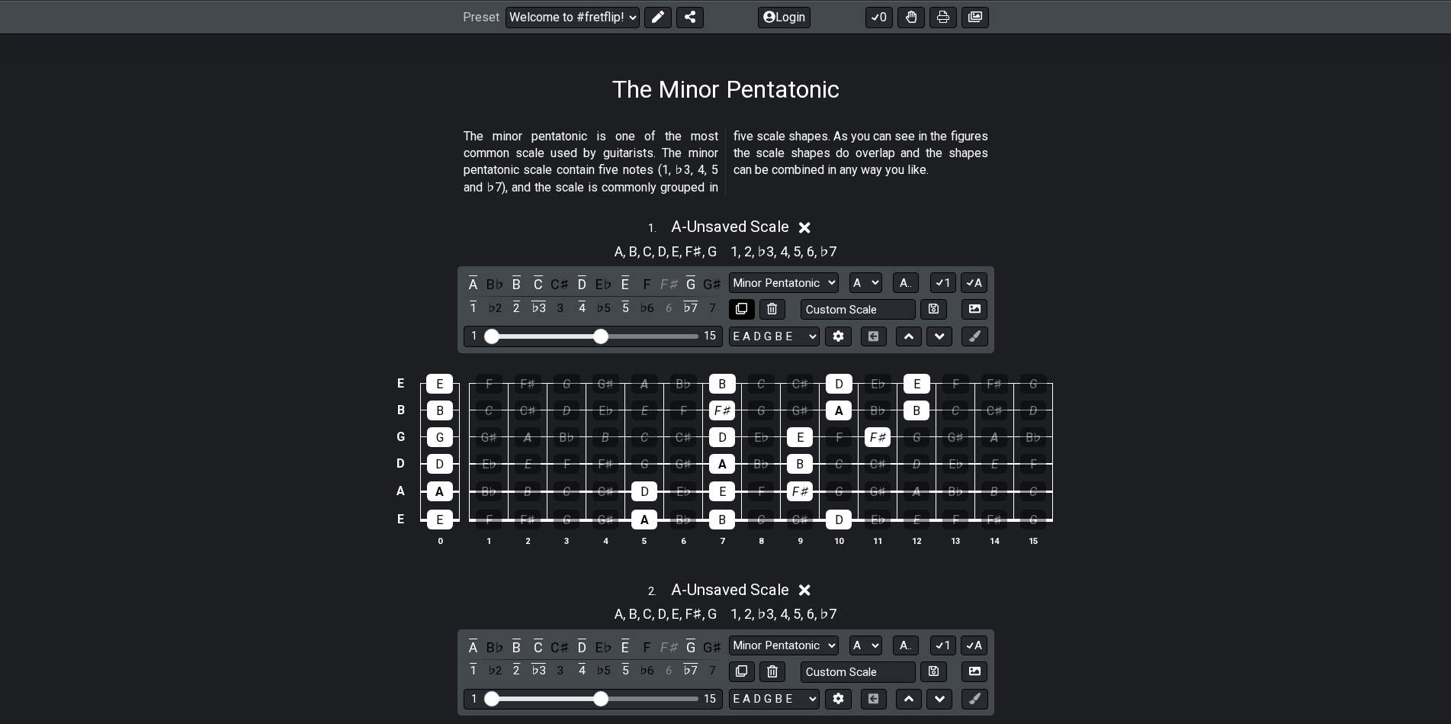
click at [740, 303] on icon at bounding box center [741, 308] width 11 height 11
select select "C"
select select "A"
click at [740, 303] on icon at bounding box center [741, 308] width 11 height 11
select select "C"
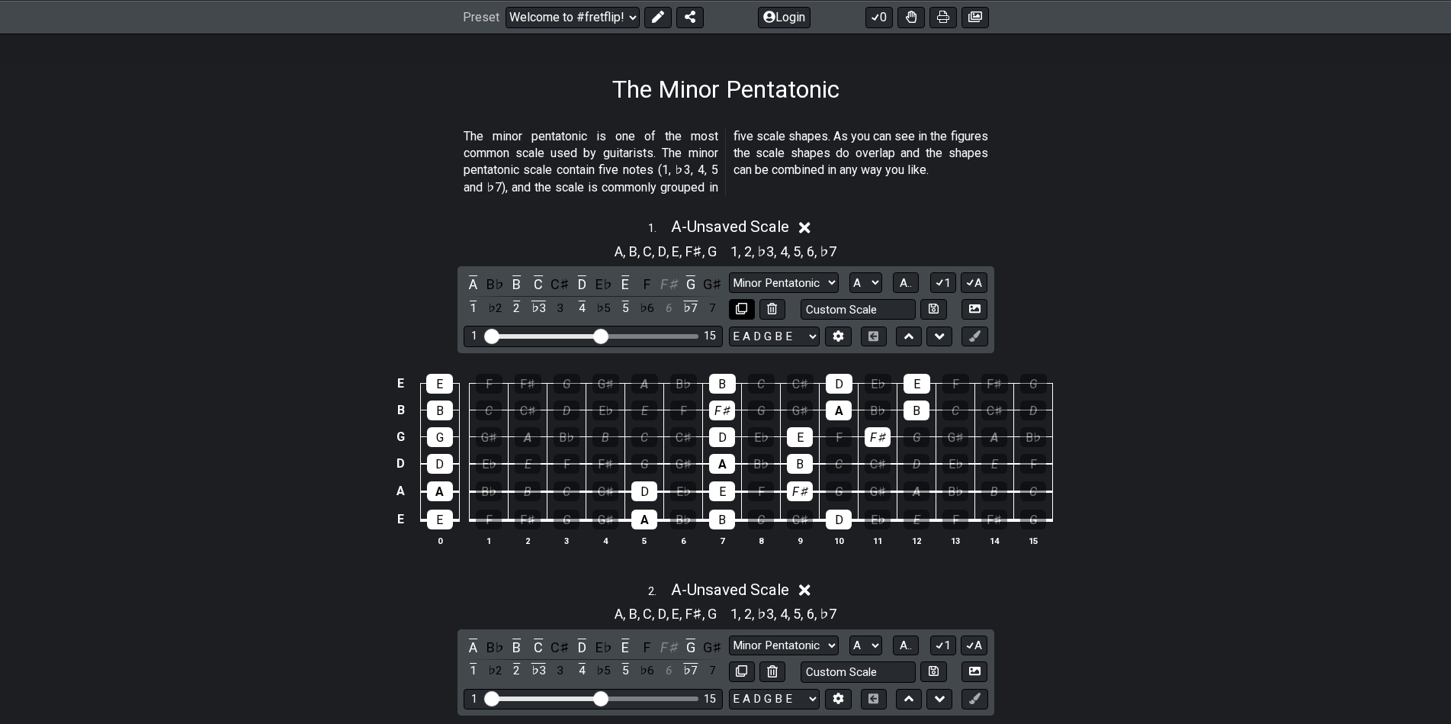
select select "A"
click at [937, 335] on icon at bounding box center [940, 336] width 10 height 6
click at [915, 337] on button at bounding box center [909, 336] width 26 height 21
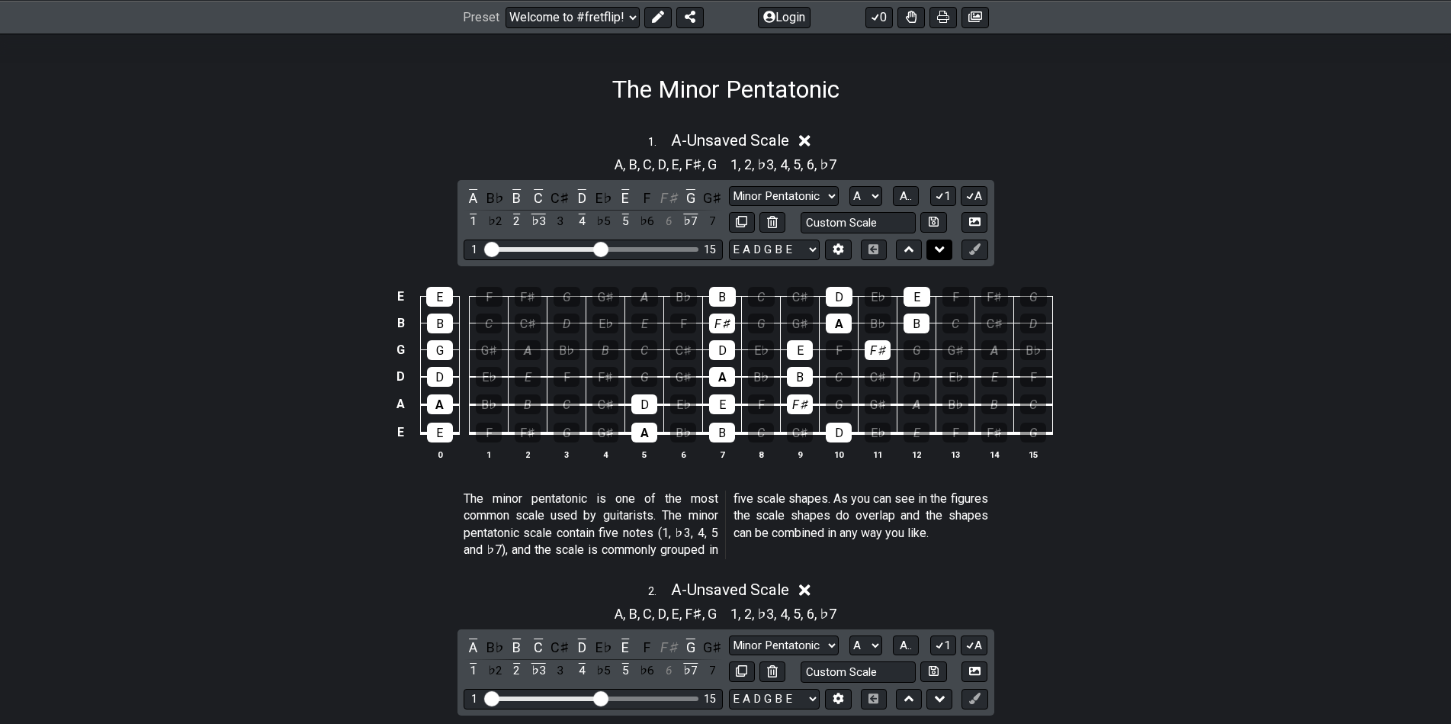
click at [938, 252] on icon at bounding box center [940, 249] width 10 height 15
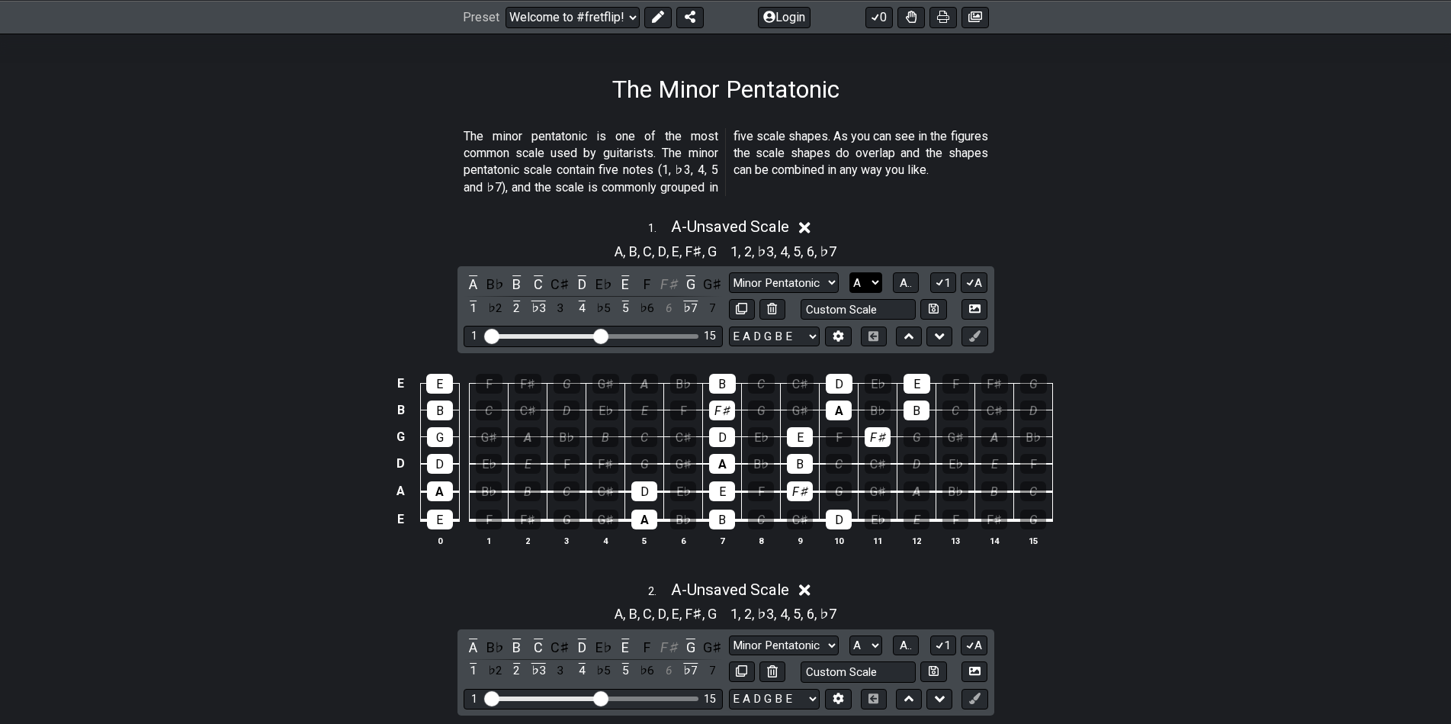
click at [875, 279] on select "A♭ A A♯ B♭ B C C♯ D♭ D D♯ E♭ E F F♯ G♭ G G♯" at bounding box center [865, 282] width 33 height 21
click at [849, 272] on select "A♭ A A♯ B♭ B C C♯ D♭ D D♯ E♭ E F F♯ G♭ G G♯" at bounding box center [865, 282] width 33 height 21
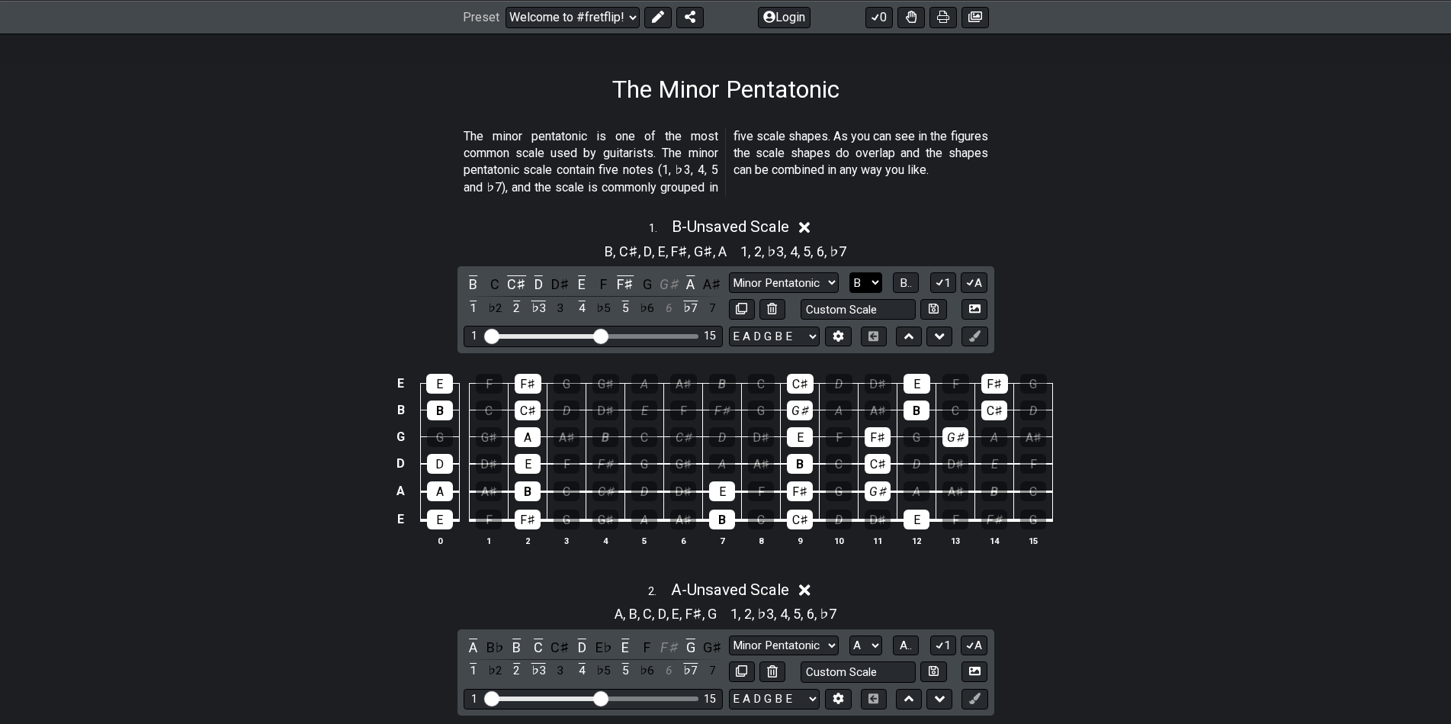
click at [872, 281] on select "A♭ A A♯ B♭ B C C♯ D♭ D D♯ E♭ E F F♯ G♭ G G♯" at bounding box center [865, 282] width 33 height 21
click at [849, 272] on select "A♭ A A♯ B♭ B C C♯ D♭ D D♯ E♭ E F F♯ G♭ G G♯" at bounding box center [865, 282] width 33 height 21
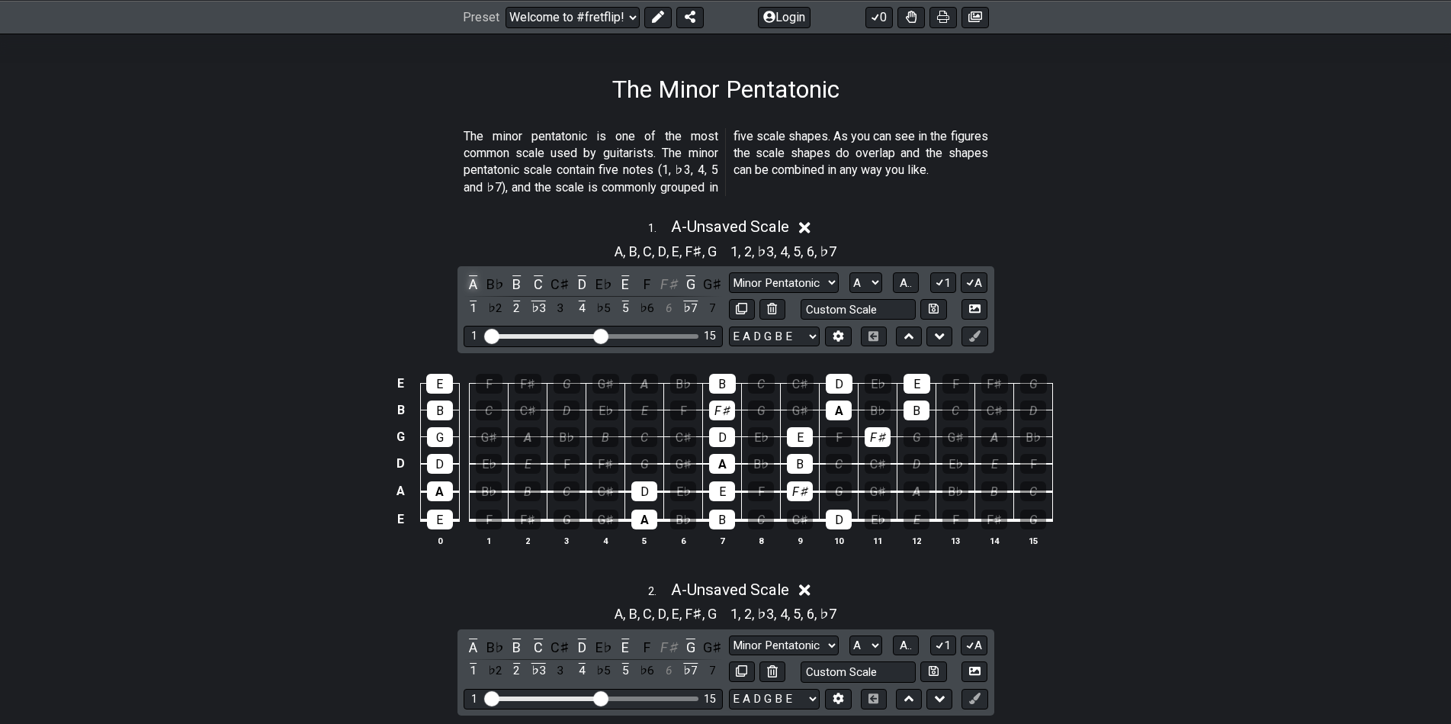
click at [475, 280] on div "A" at bounding box center [474, 284] width 20 height 21
click at [908, 278] on span "A.." at bounding box center [906, 283] width 12 height 14
click at [908, 278] on span "1..7" at bounding box center [906, 283] width 18 height 14
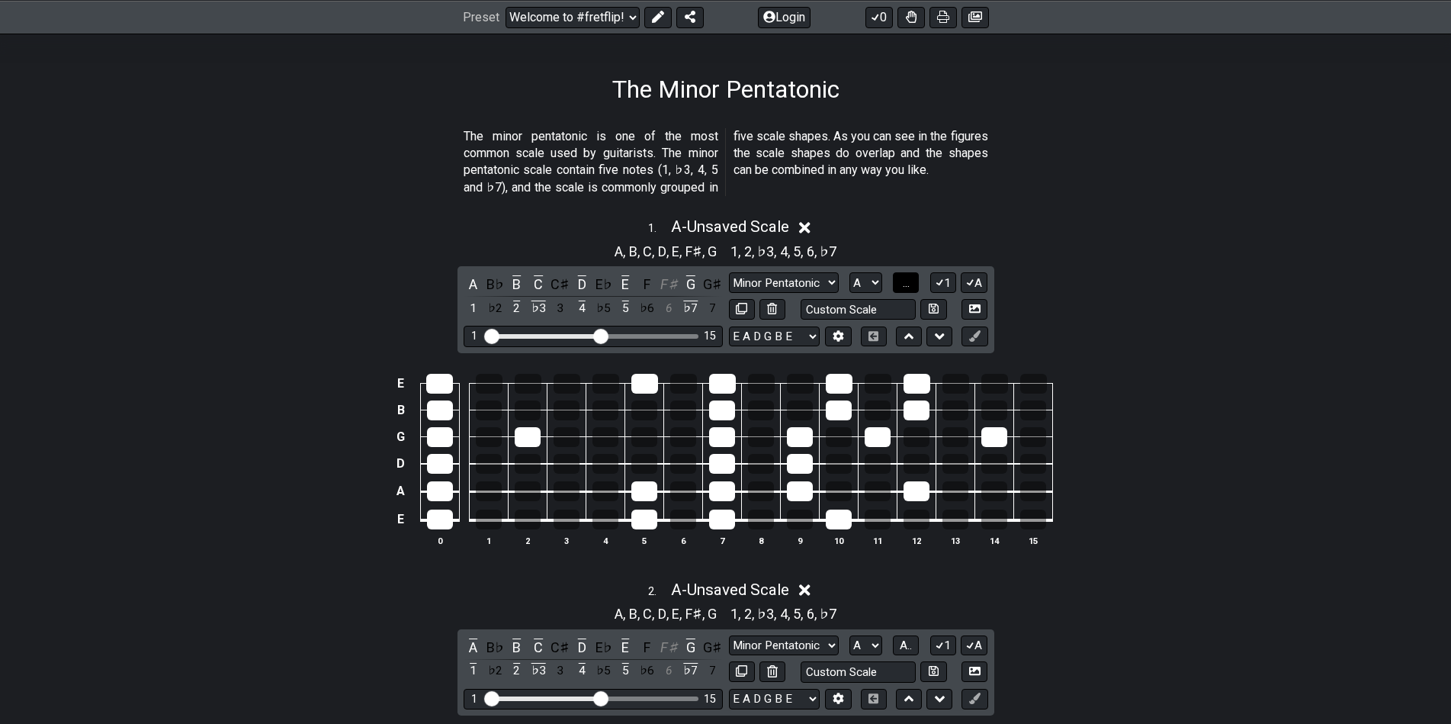
click at [908, 278] on span "..." at bounding box center [906, 283] width 7 height 14
click at [877, 278] on select "A♭ A A♯ B♭ B C C♯ D♭ D D♯ E♭ E F F♯ G♭ G G♯" at bounding box center [865, 282] width 33 height 21
select select "B"
click at [849, 272] on select "A♭ A A♯ B♭ B C C♯ D♭ D D♯ E♭ E F F♯ G♭ G G♯" at bounding box center [865, 282] width 33 height 21
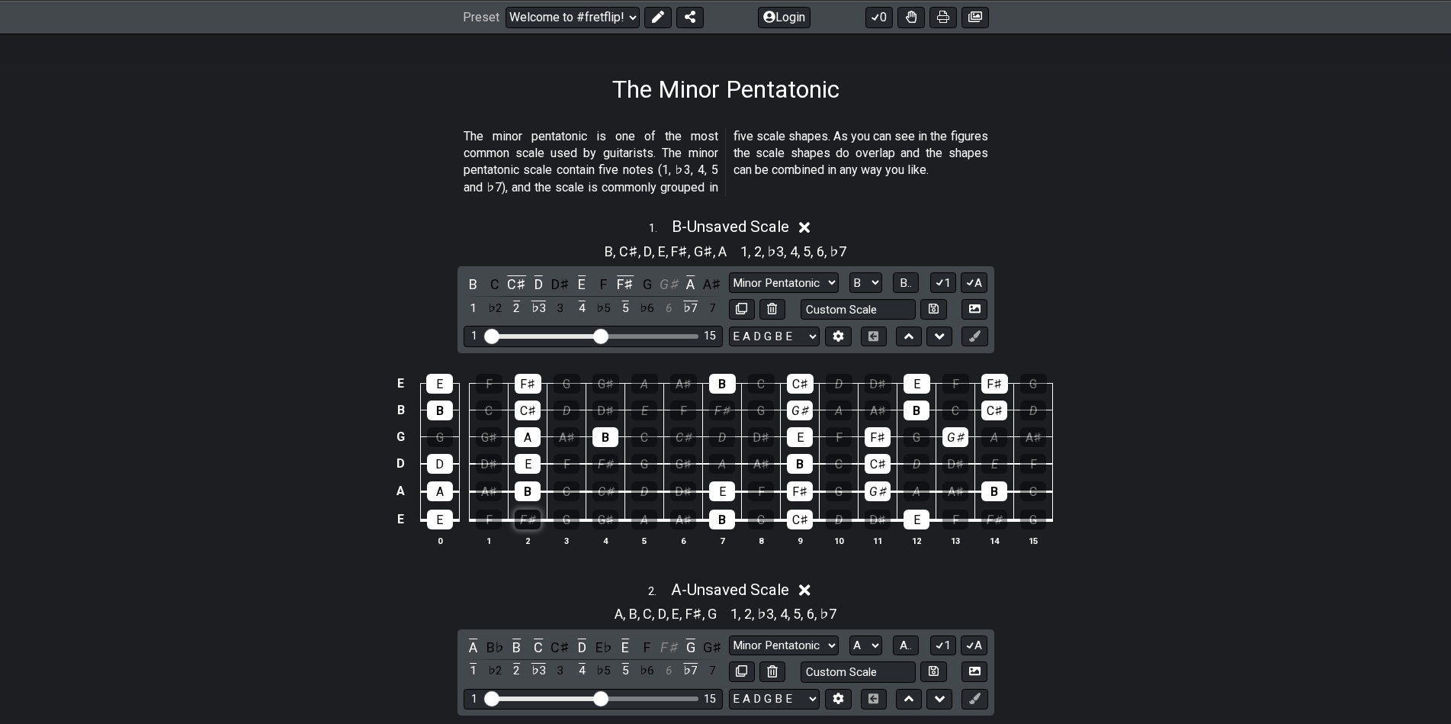
click at [525, 519] on div "F♯" at bounding box center [528, 519] width 26 height 20
click at [525, 497] on div "B" at bounding box center [528, 491] width 26 height 20
click at [525, 460] on div "E" at bounding box center [528, 464] width 26 height 20
click at [525, 432] on div "A" at bounding box center [528, 437] width 26 height 20
click at [526, 405] on div "C♯" at bounding box center [528, 410] width 26 height 20
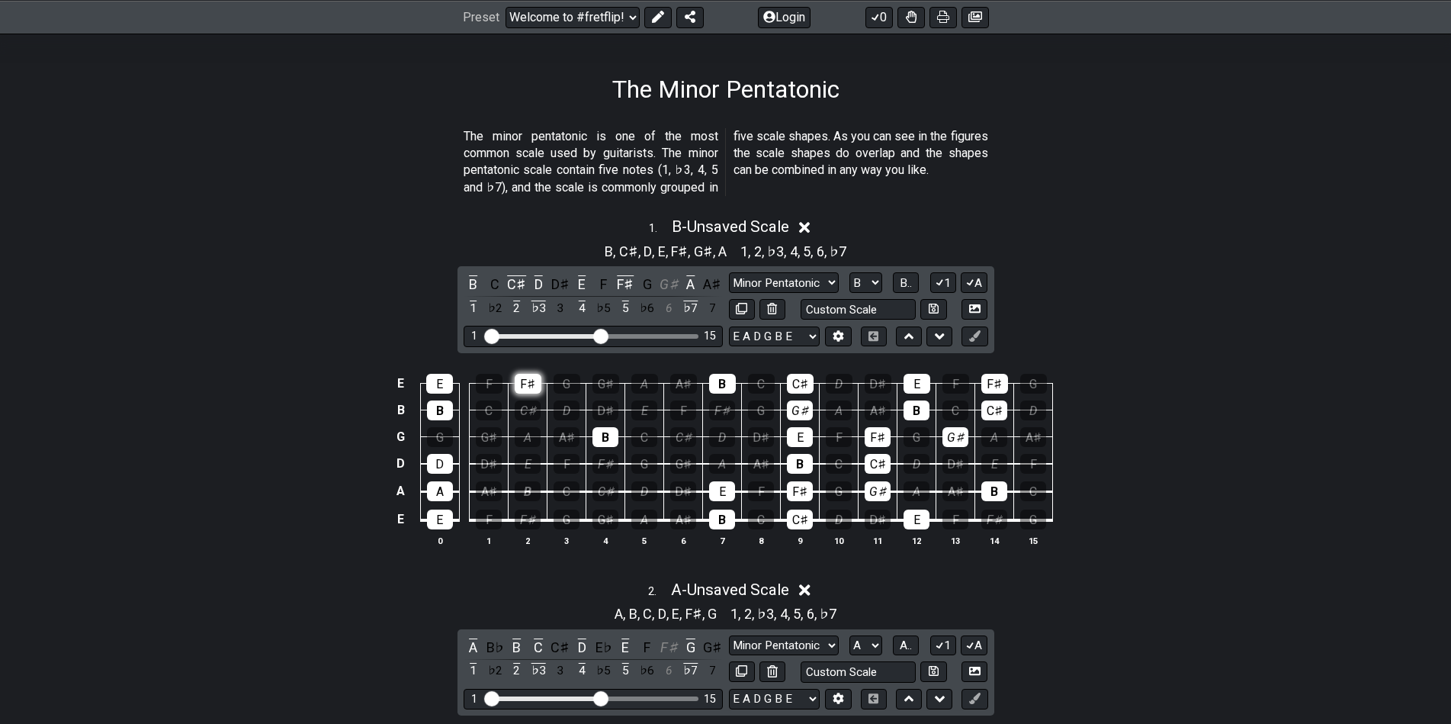
click at [526, 383] on div "F♯" at bounding box center [528, 384] width 27 height 20
click at [608, 425] on td "B" at bounding box center [605, 422] width 39 height 27
click at [610, 430] on div "B" at bounding box center [605, 437] width 26 height 20
click at [808, 524] on div "C♯" at bounding box center [800, 519] width 26 height 20
click at [804, 488] on div "F♯" at bounding box center [800, 491] width 26 height 20
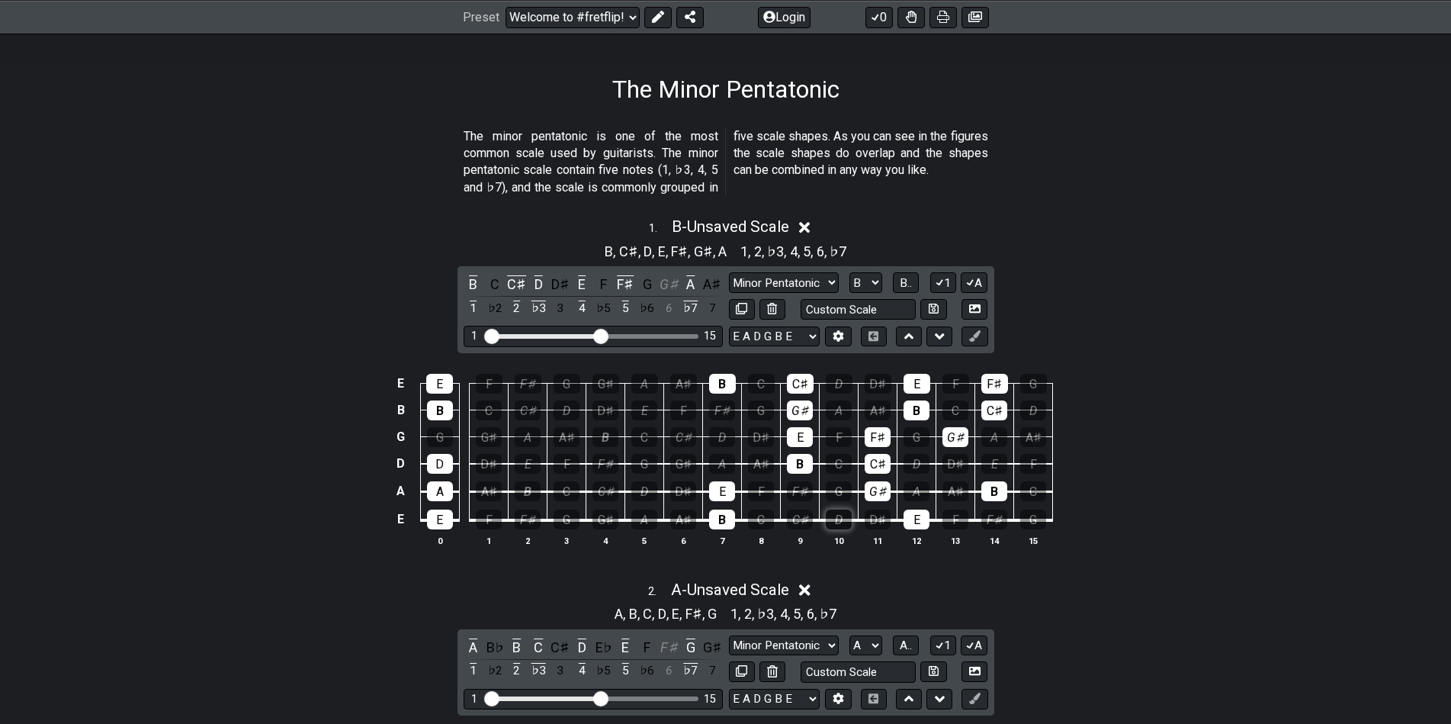
click at [844, 513] on div "D" at bounding box center [839, 519] width 26 height 20
click at [803, 489] on div "F♯" at bounding box center [800, 491] width 26 height 20
click at [800, 409] on div "G♯" at bounding box center [800, 410] width 26 height 20
click at [837, 407] on div "A" at bounding box center [839, 410] width 26 height 20
click at [797, 375] on div "C♯" at bounding box center [800, 384] width 27 height 20
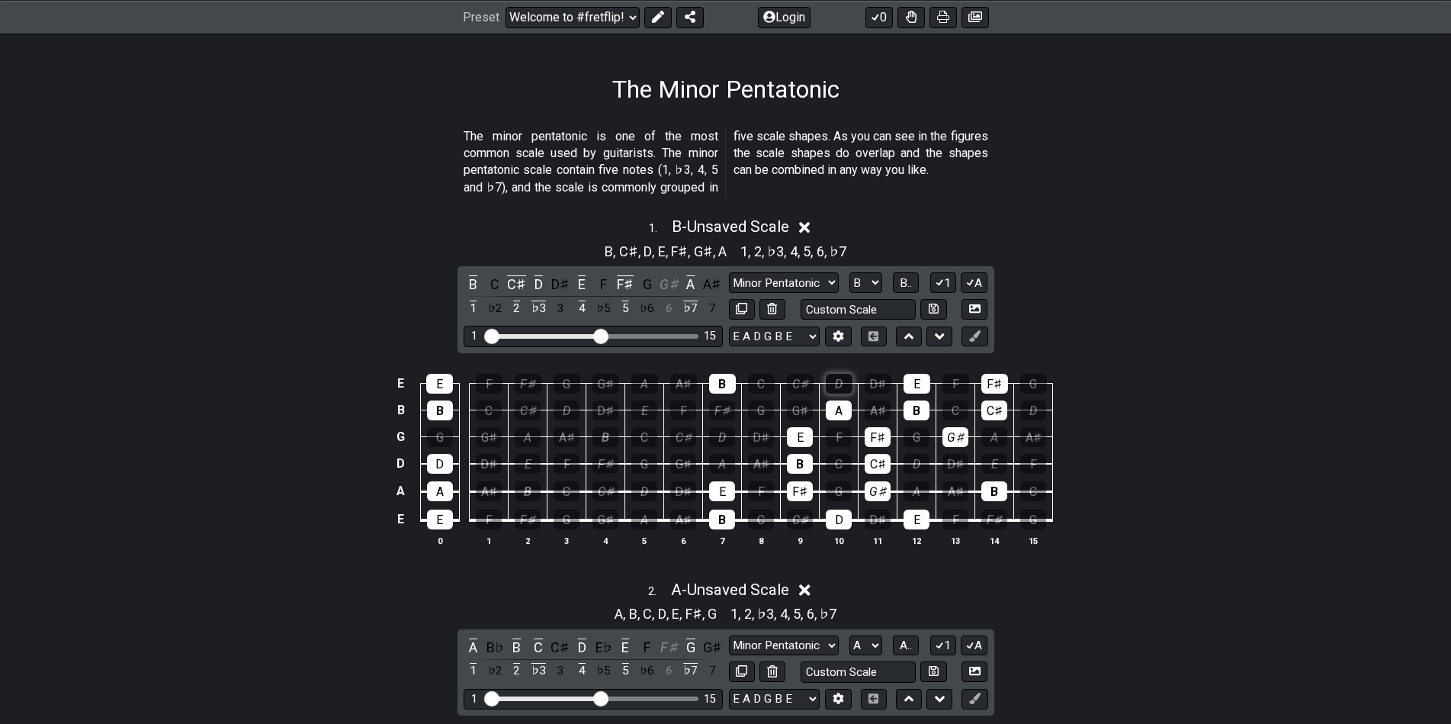
click at [832, 379] on div "D" at bounding box center [839, 384] width 27 height 20
click at [878, 461] on div "C♯" at bounding box center [878, 464] width 26 height 20
click at [877, 489] on div "G♯" at bounding box center [878, 491] width 26 height 20
click at [901, 510] on td "E" at bounding box center [917, 505] width 39 height 29
click at [918, 519] on div "E" at bounding box center [917, 519] width 26 height 20
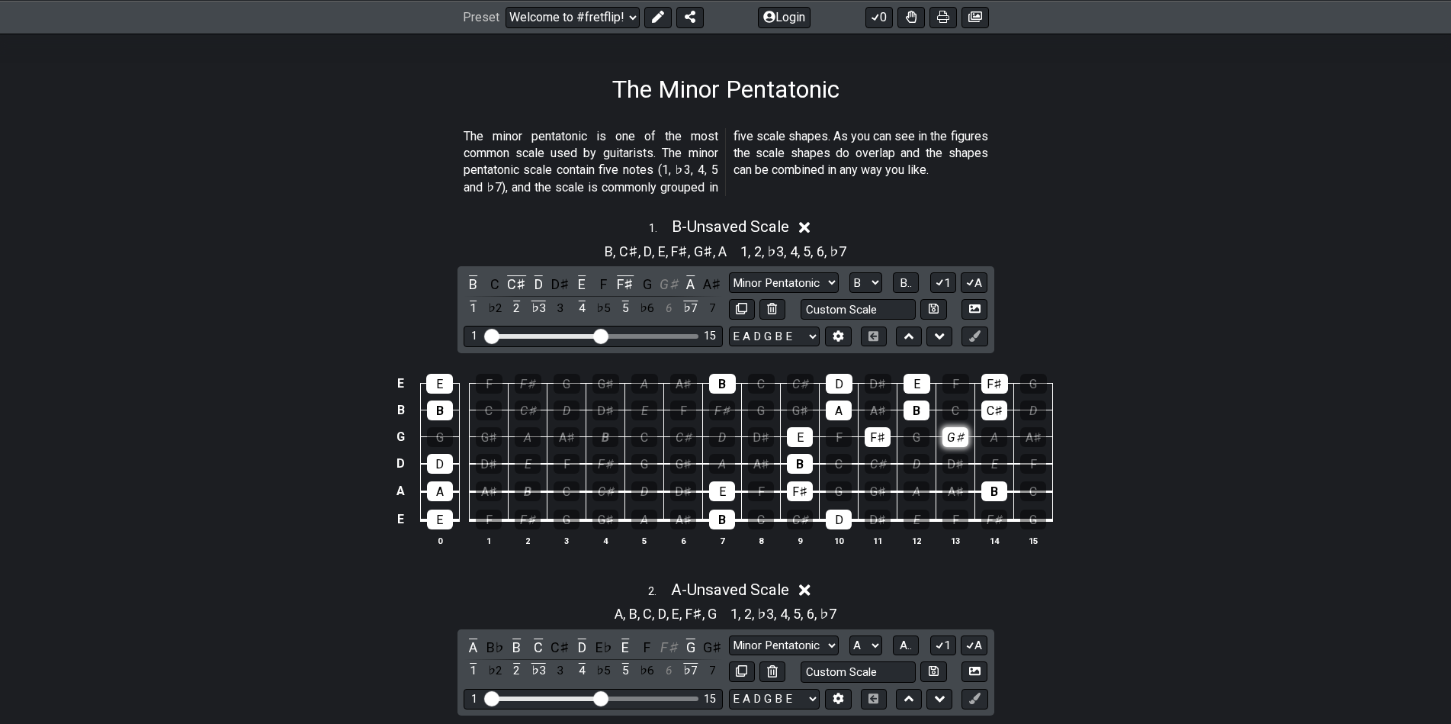
click at [959, 440] on div "G♯" at bounding box center [956, 437] width 26 height 20
click at [991, 415] on div "C♯" at bounding box center [994, 410] width 26 height 20
click at [992, 387] on div "F♯" at bounding box center [994, 384] width 27 height 20
click at [992, 488] on div "B" at bounding box center [994, 491] width 26 height 20
click at [722, 410] on div "F♯" at bounding box center [722, 410] width 26 height 20
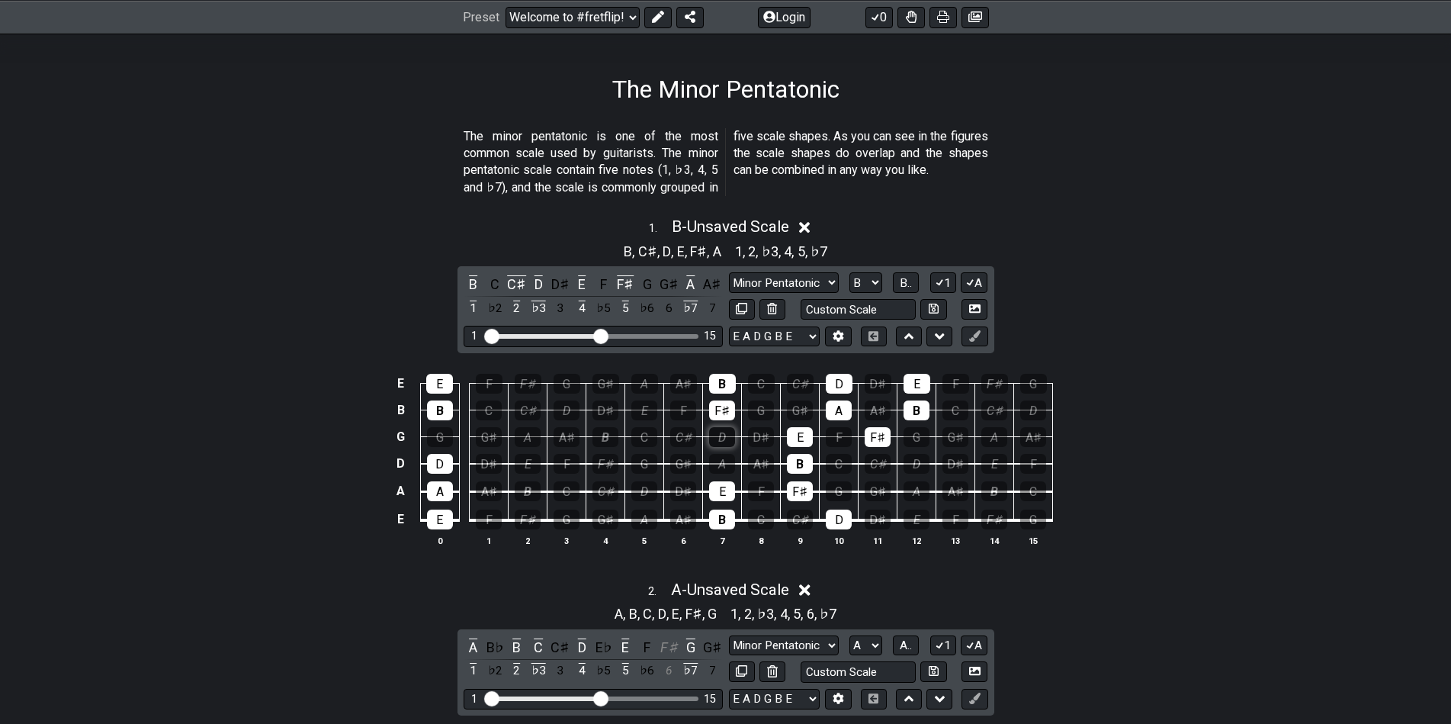
click at [729, 434] on div "D" at bounding box center [722, 437] width 26 height 20
click at [728, 455] on div "A" at bounding box center [722, 464] width 26 height 20
click at [648, 495] on div "D" at bounding box center [644, 491] width 26 height 20
click at [641, 519] on div "A" at bounding box center [644, 519] width 26 height 20
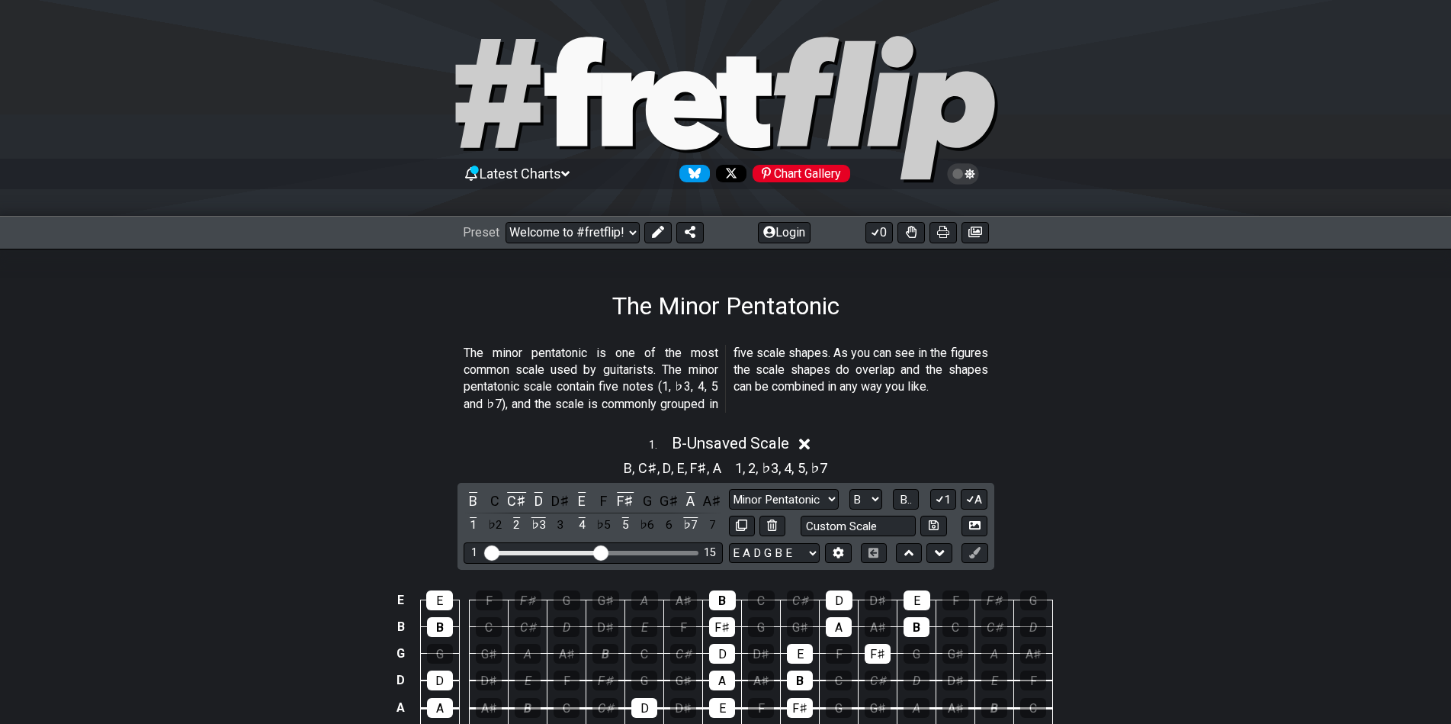
scroll to position [217, 0]
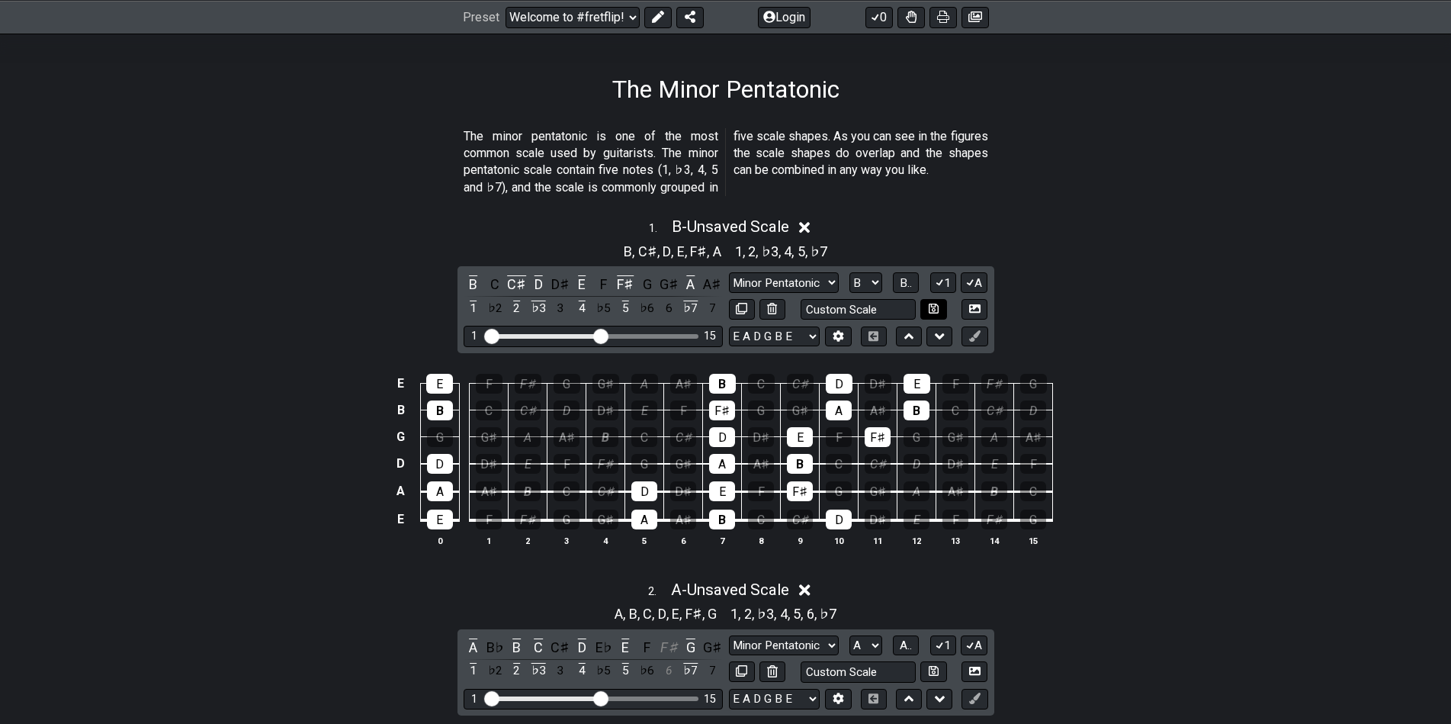
click at [929, 308] on icon at bounding box center [934, 308] width 10 height 10
select select "Custom Scale"
click at [827, 287] on select "Minor Pentatonic Custom Scale Minor Pentatonic Major Pentatonic Minor Blues Maj…" at bounding box center [784, 282] width 110 height 21
click at [1094, 294] on div "1 . B - Custom Scale B , C♯ , D , E , F♯ , A 1 , 2 , ♭3 , 4 , 5 , ♭7 B C C♯ D D…" at bounding box center [725, 387] width 1451 height 359
click at [981, 309] on button at bounding box center [975, 309] width 26 height 21
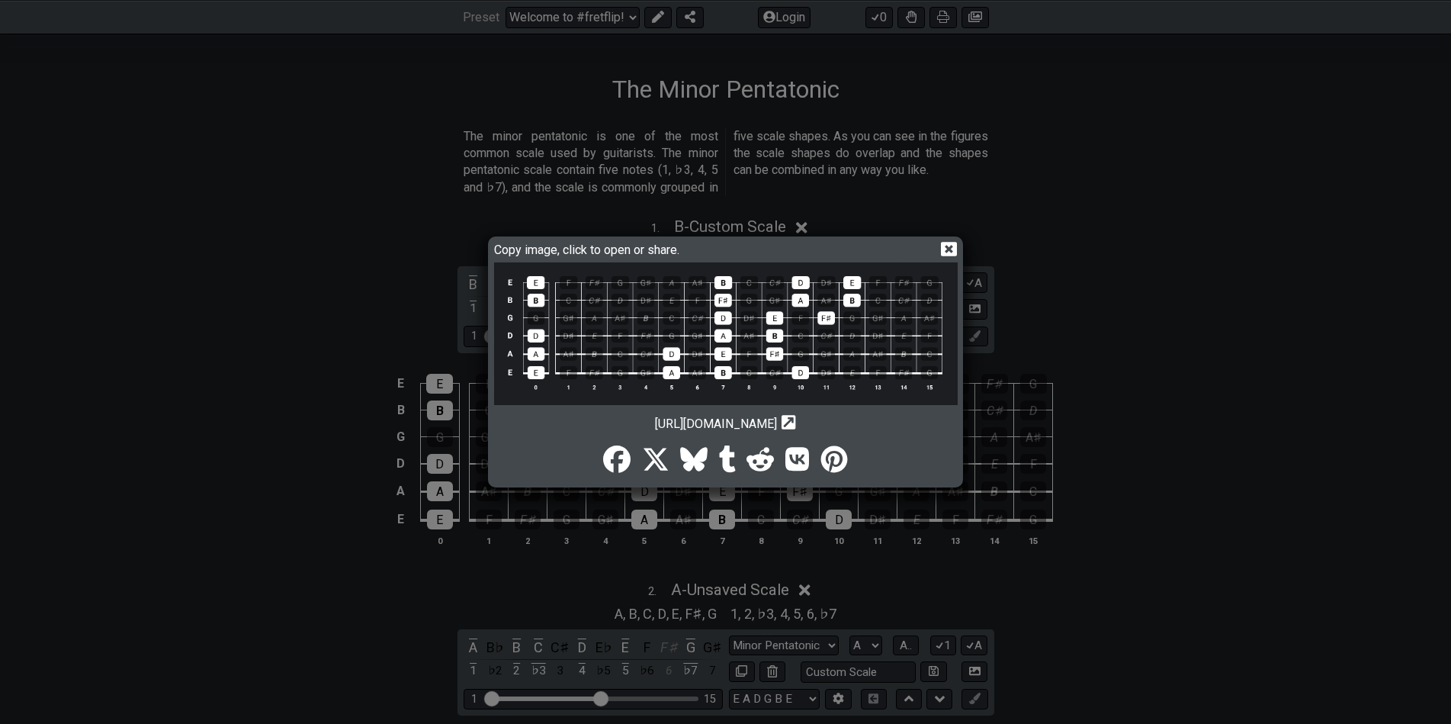
click at [774, 320] on img at bounding box center [726, 333] width 464 height 143
